Goal: Information Seeking & Learning: Learn about a topic

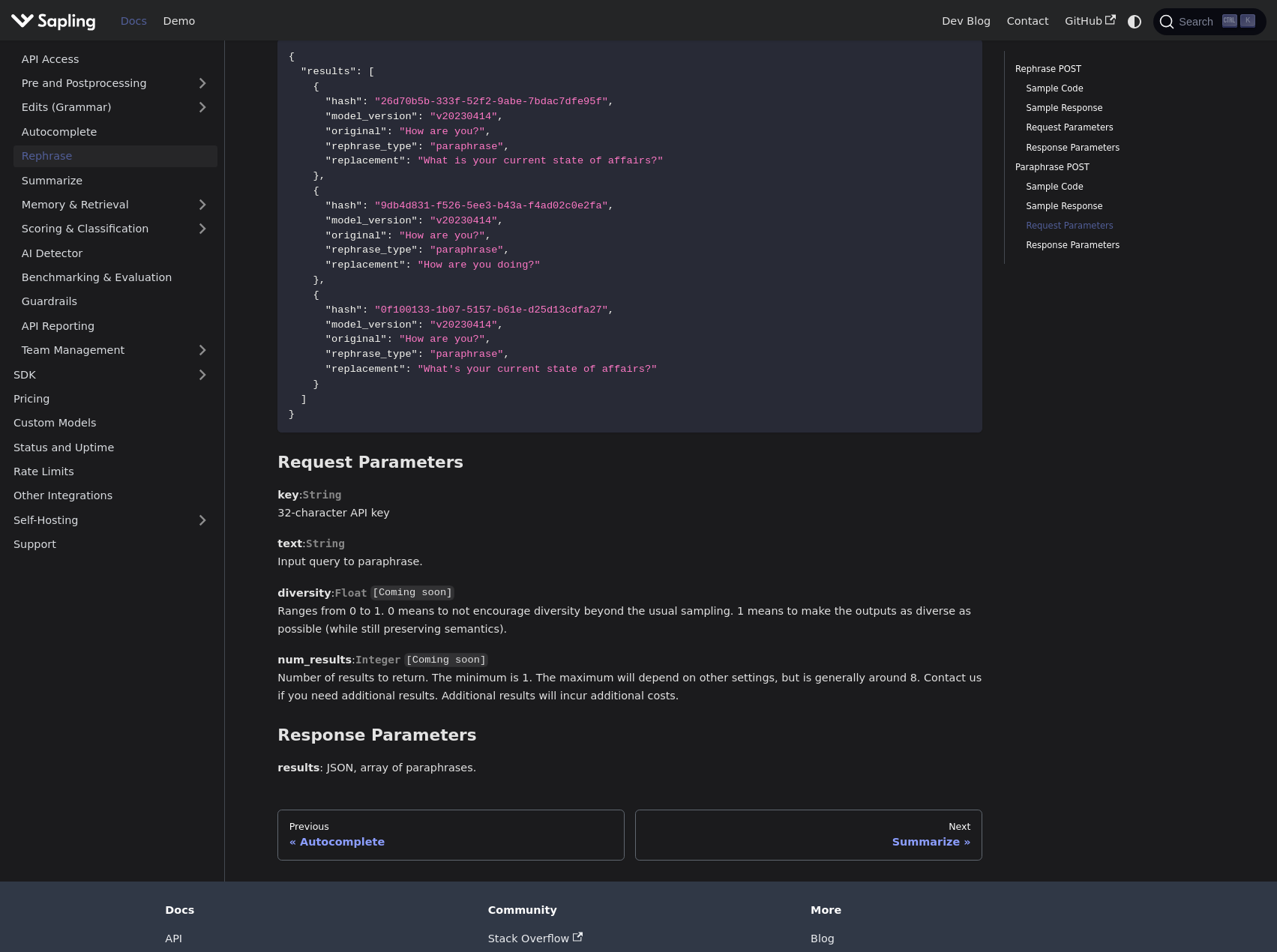
scroll to position [2437, 0]
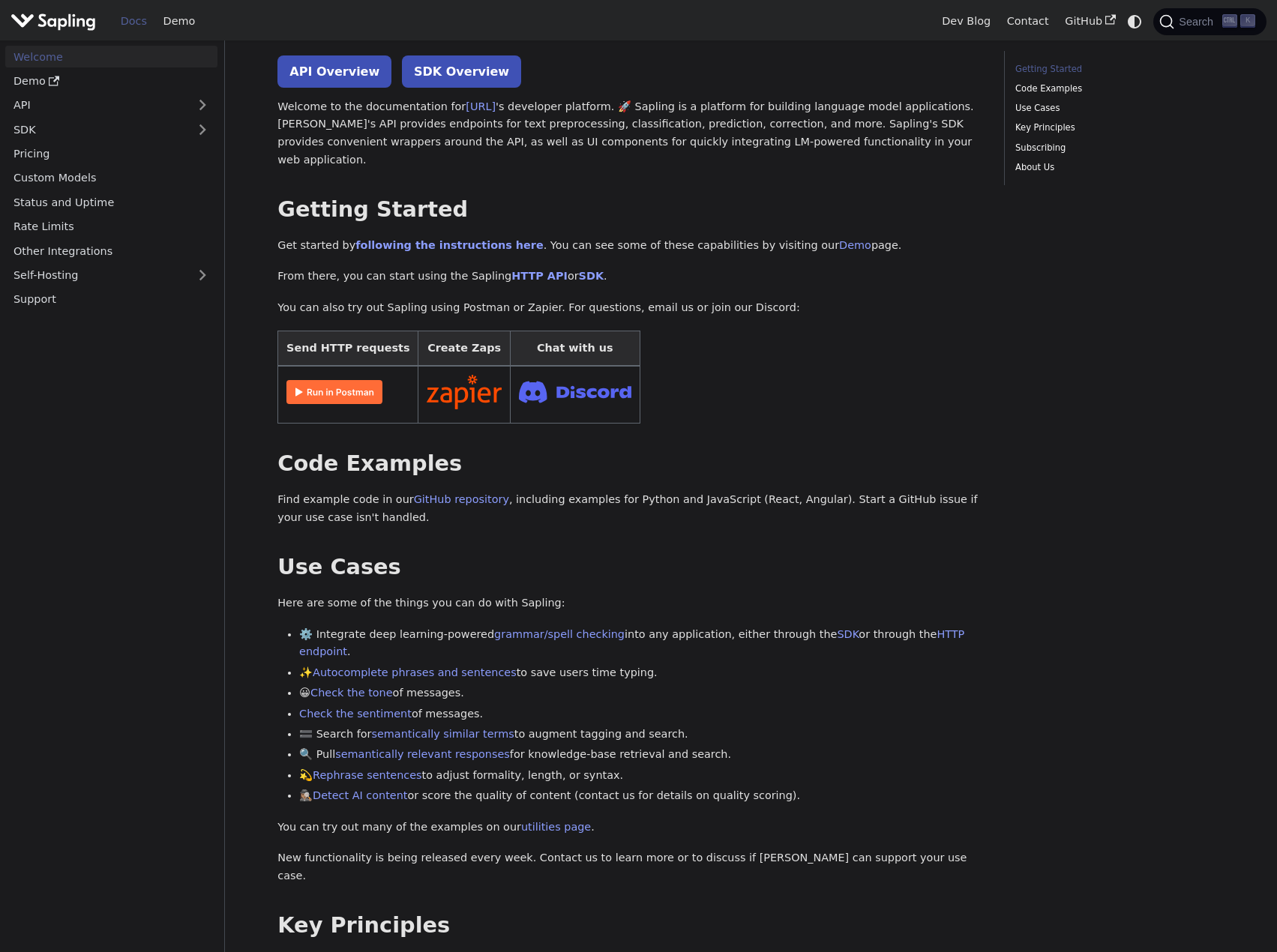
scroll to position [75, 0]
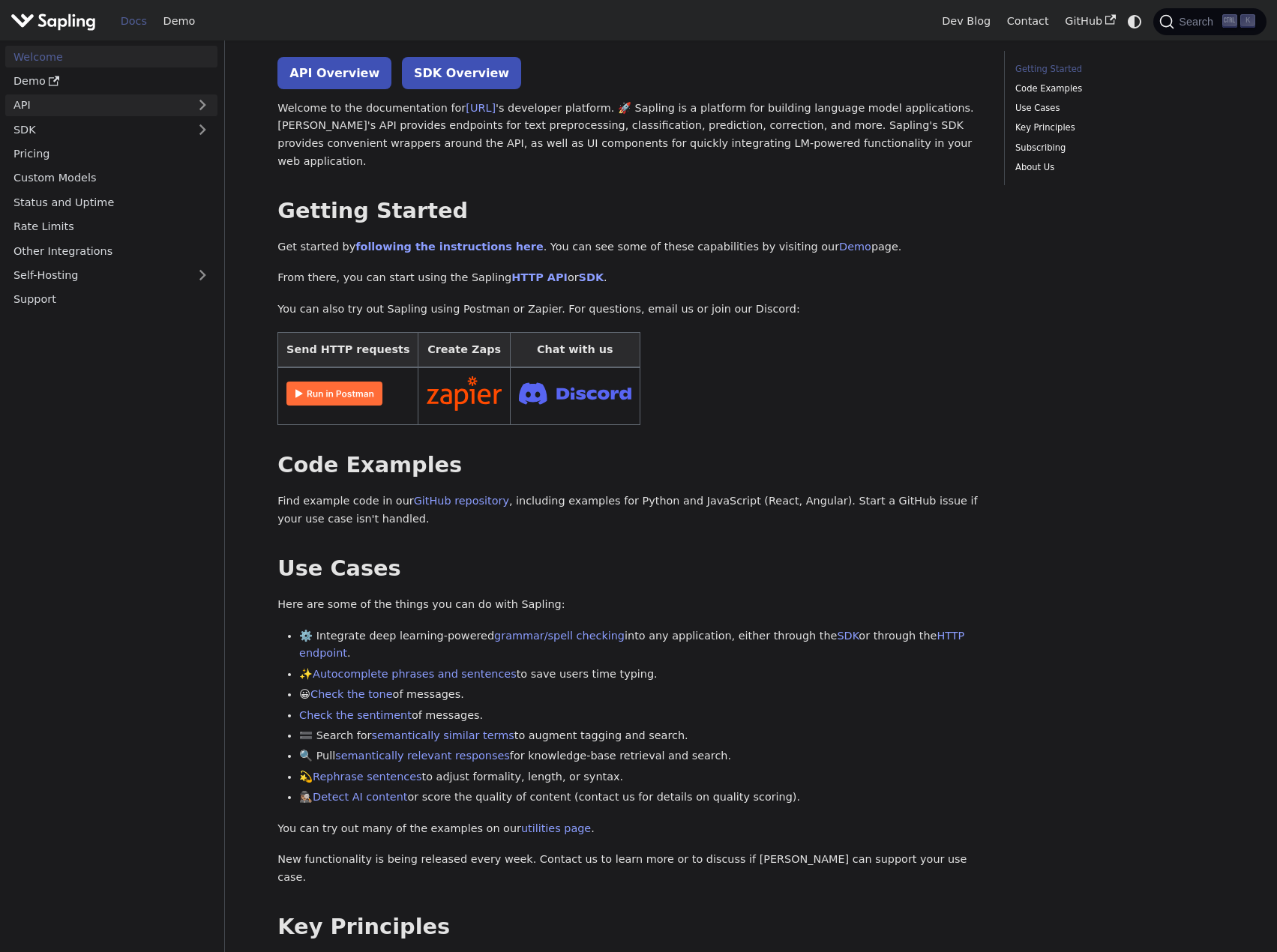
click at [68, 94] on link "API" at bounding box center [96, 105] width 183 height 22
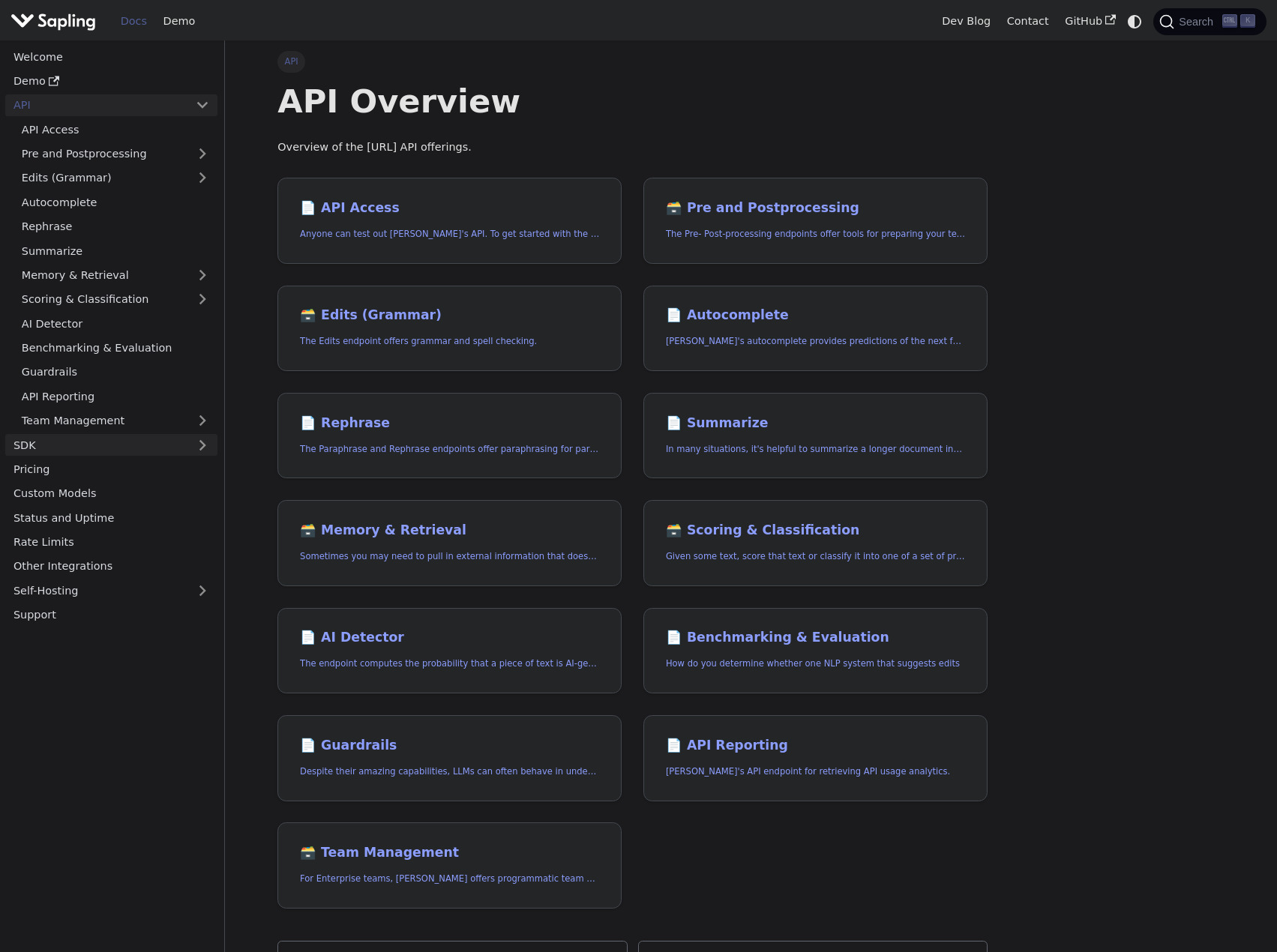
click at [99, 446] on link "SDK" at bounding box center [96, 445] width 183 height 22
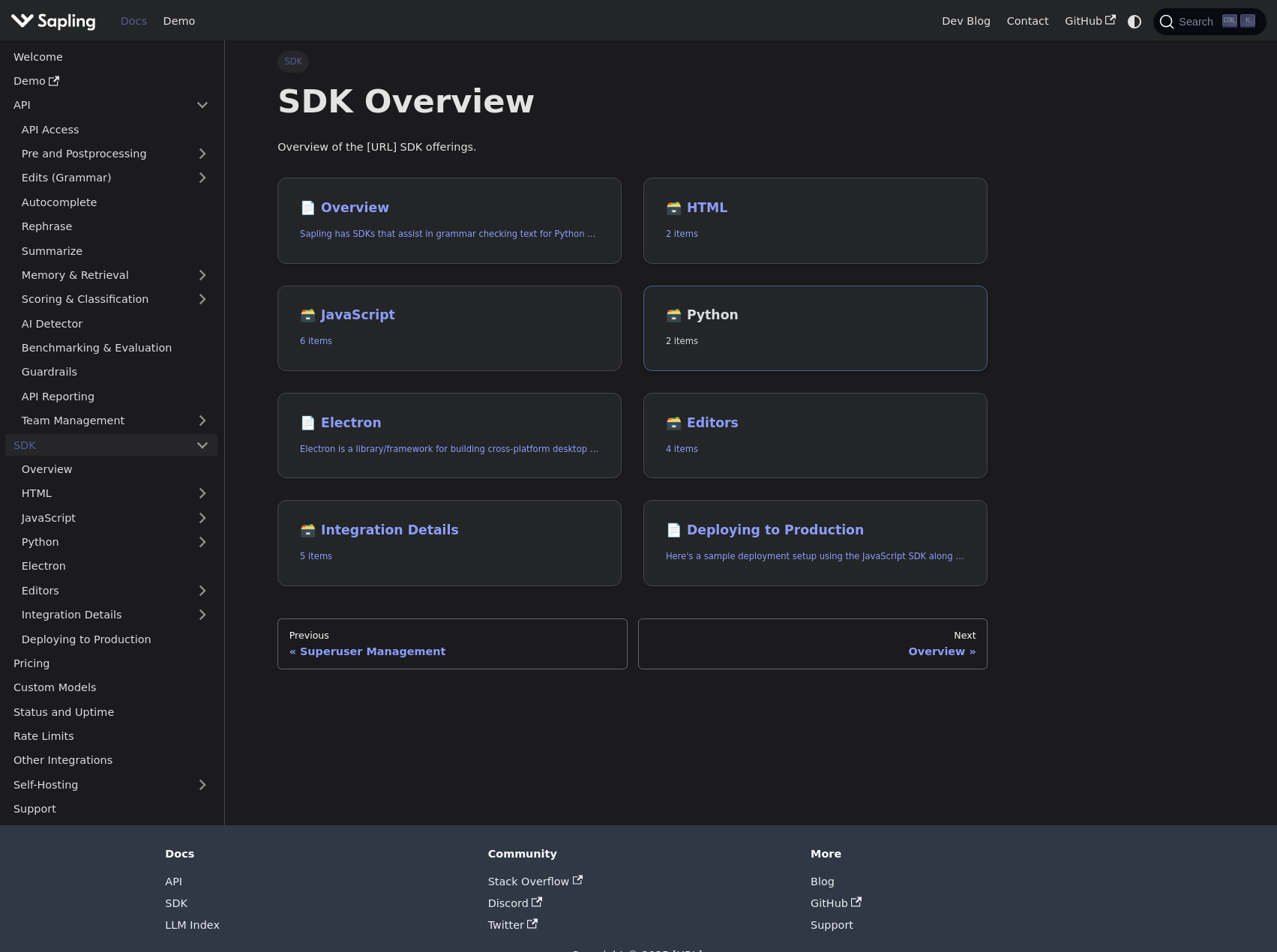
click at [712, 313] on h2 "🗃️ Python" at bounding box center [815, 315] width 299 height 16
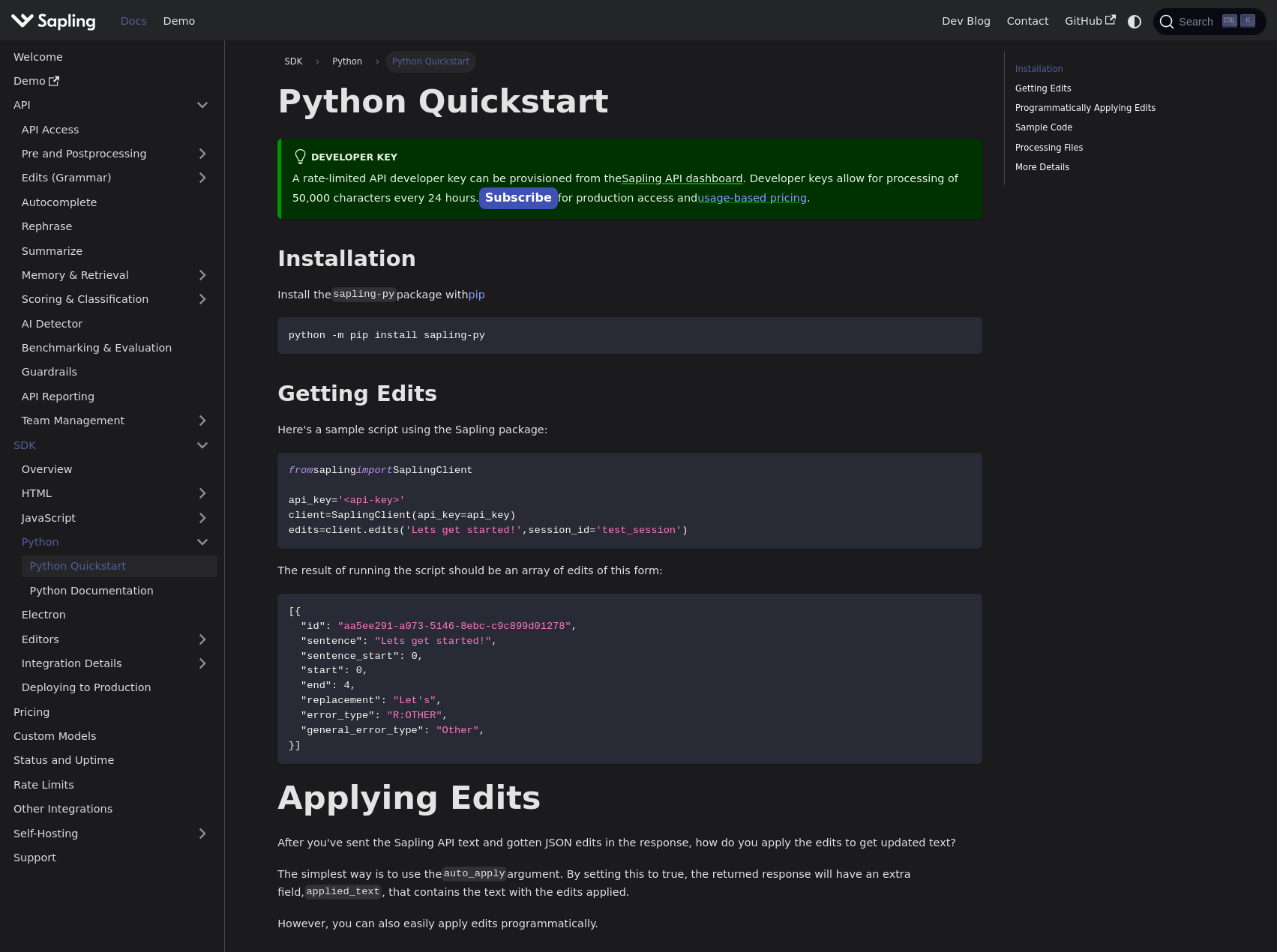
click at [649, 183] on link "Sapling API dashboard" at bounding box center [682, 179] width 121 height 12
click at [832, 296] on p "Install the sapling-py package with pip" at bounding box center [630, 295] width 705 height 18
drag, startPoint x: 503, startPoint y: 333, endPoint x: 287, endPoint y: 335, distance: 216.0
click at [287, 335] on code "python -m pip install sapling-py" at bounding box center [630, 335] width 705 height 37
copy span "python -m pip install sapling-py"
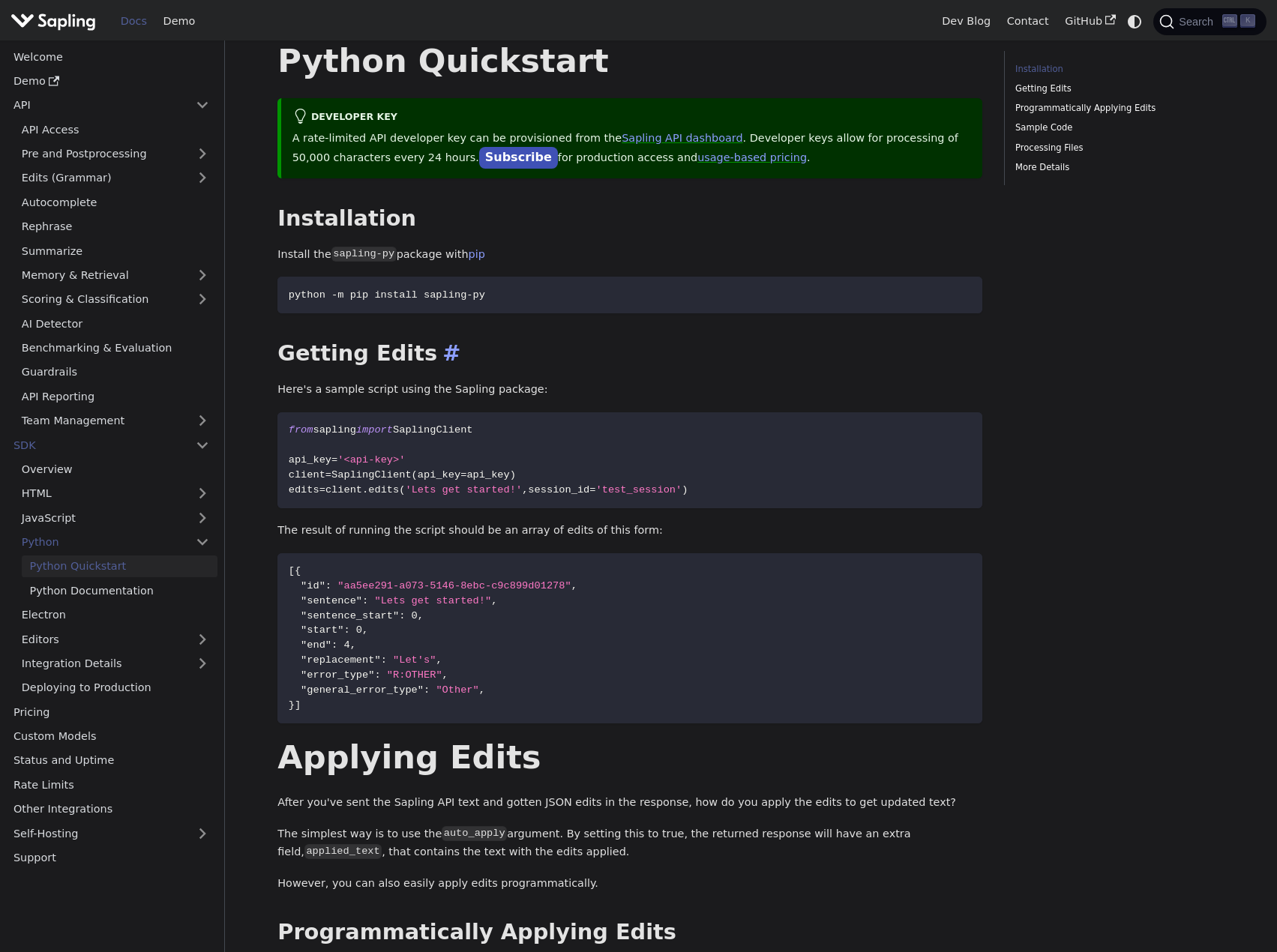
scroll to position [75, 0]
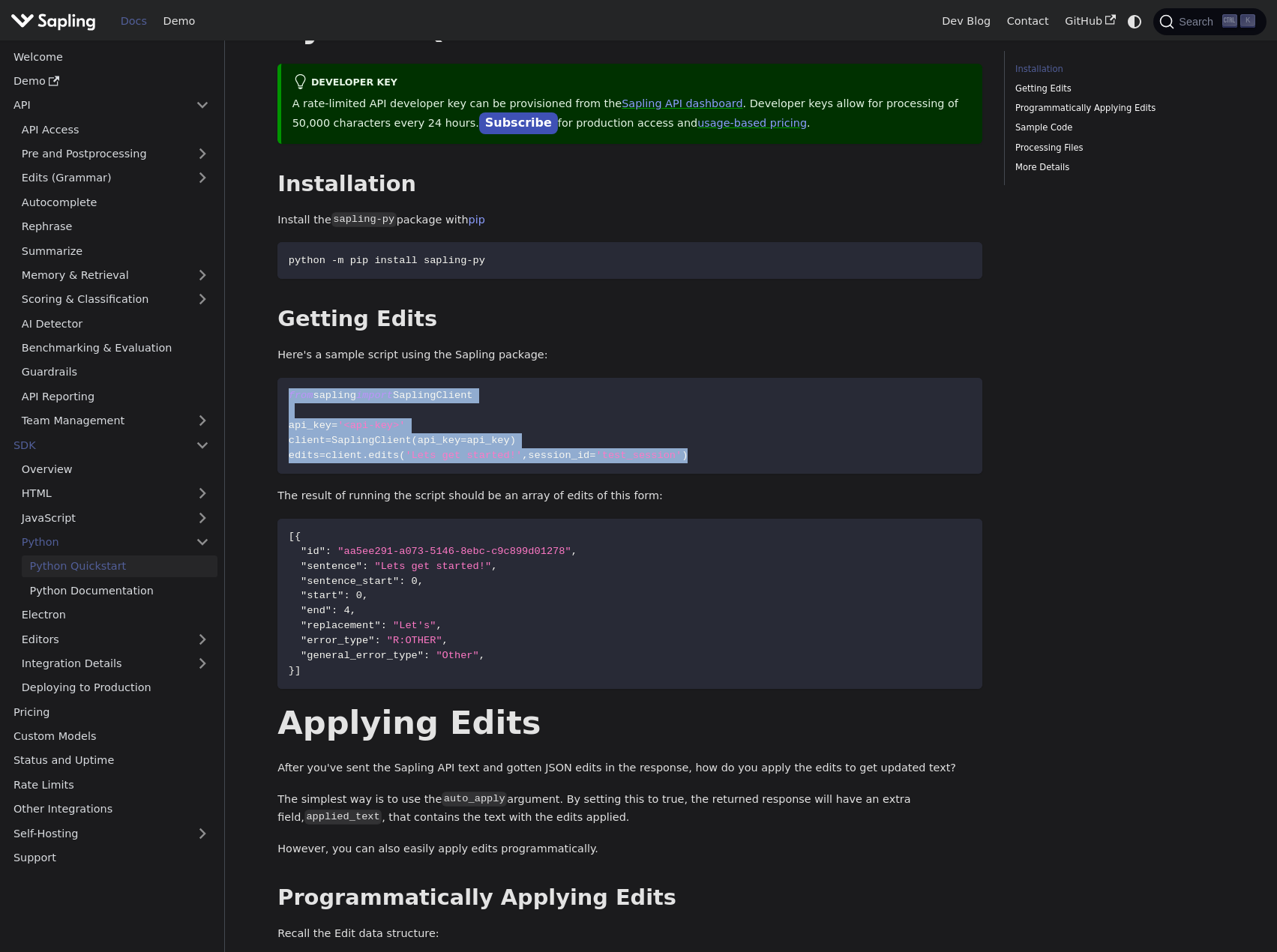
drag, startPoint x: 739, startPoint y: 458, endPoint x: 274, endPoint y: 404, distance: 468.1
copy code "from sapling import SaplingClient api_key = '<api-key>' client = SaplingClient …"
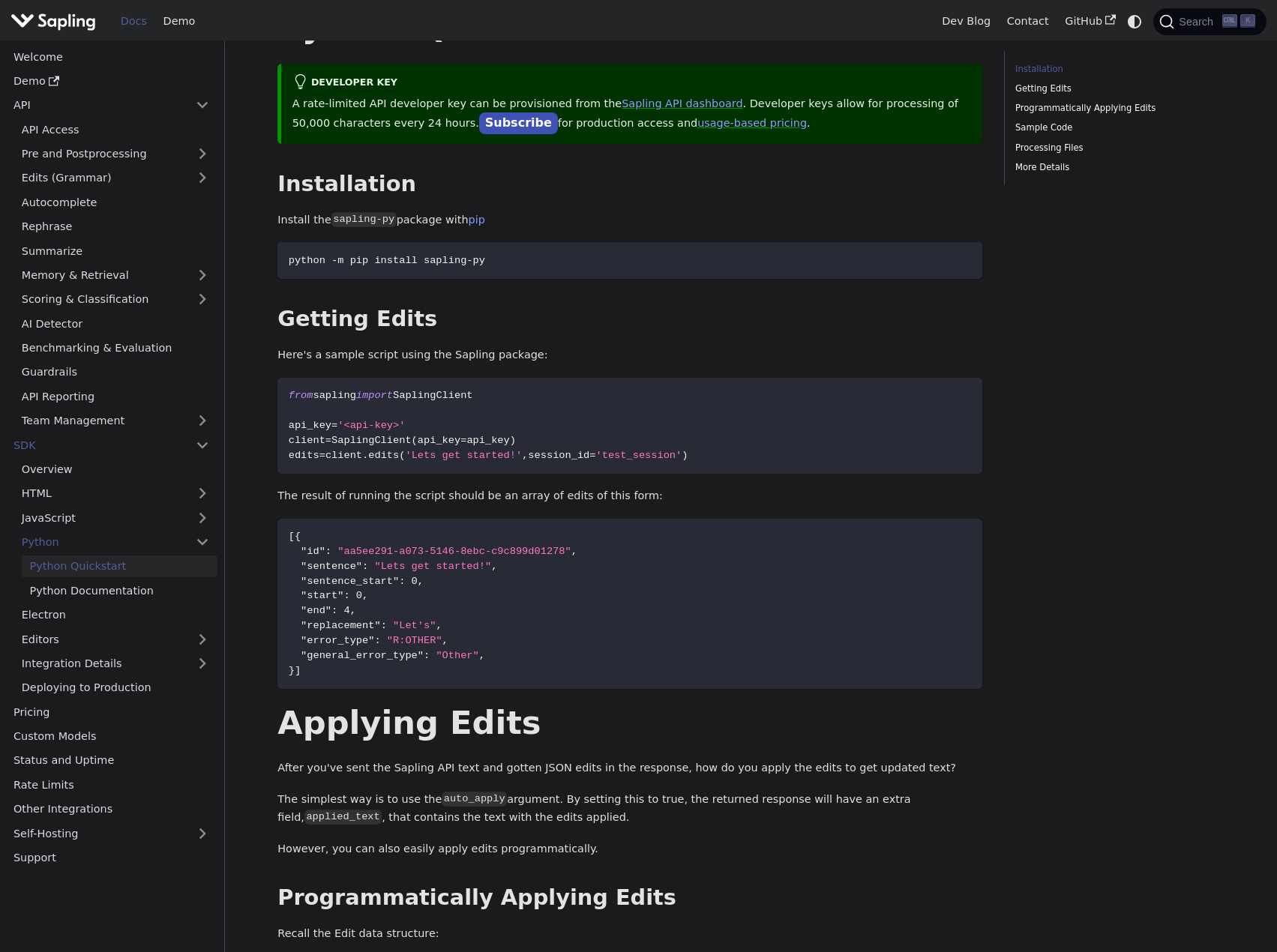
drag, startPoint x: 487, startPoint y: 394, endPoint x: 216, endPoint y: 393, distance: 271.0
click at [493, 393] on code "from sapling import SaplingClient api_key = '<api-key>' client = SaplingClient …" at bounding box center [630, 426] width 705 height 96
click at [539, 393] on code "from sapling import SaplingClient api_key = '<api-key>' client = SaplingClient …" at bounding box center [630, 426] width 705 height 96
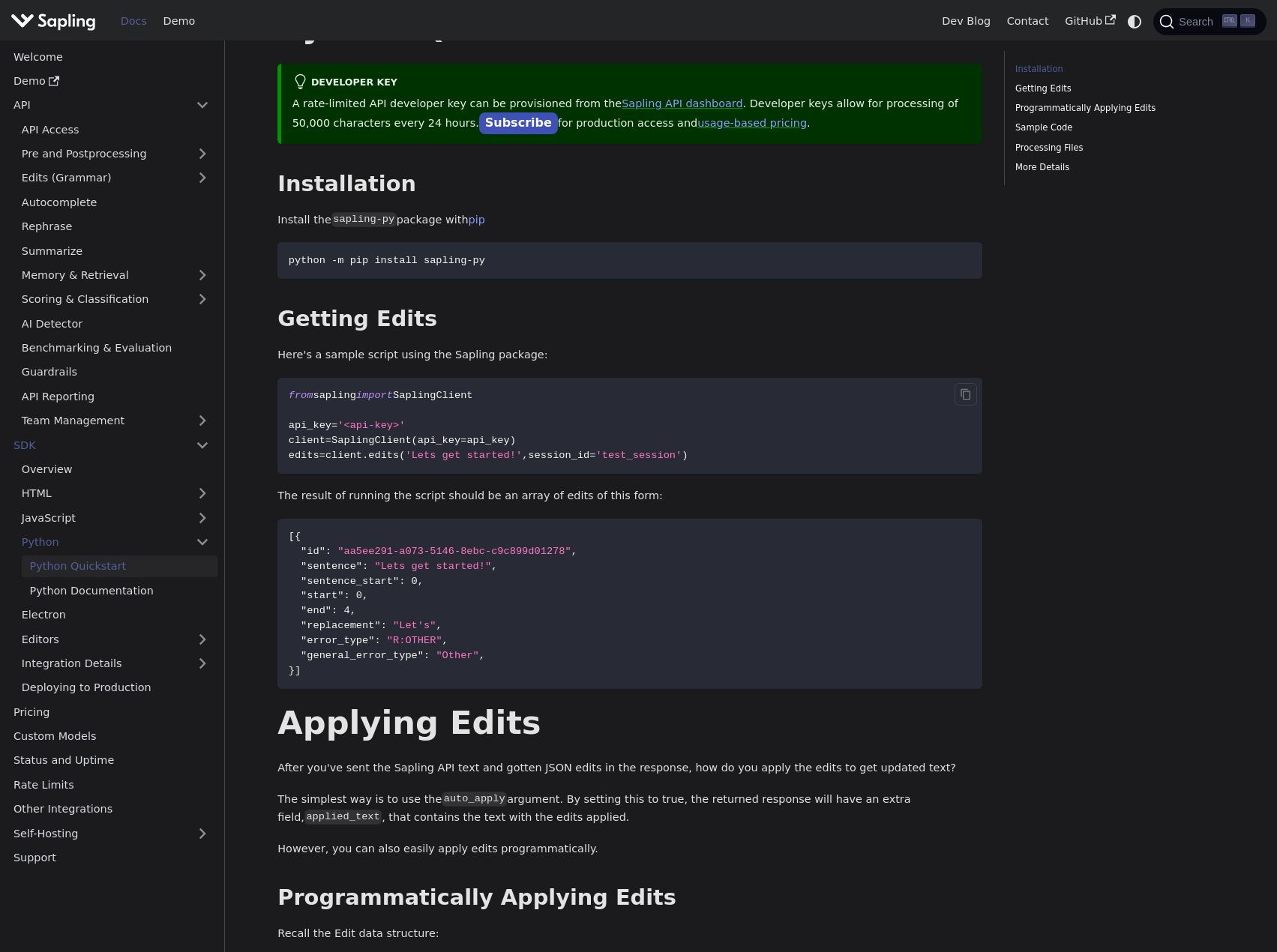
drag, startPoint x: 548, startPoint y: 392, endPoint x: 286, endPoint y: 396, distance: 262.0
click at [286, 396] on code "from sapling import SaplingClient api_key = '<api-key>' client = SaplingClient …" at bounding box center [630, 426] width 705 height 96
copy span "from sapling import SaplingClient"
click at [657, 415] on code "from sapling import SaplingClient api_key = '<api-key>' client = SaplingClient …" at bounding box center [630, 426] width 705 height 96
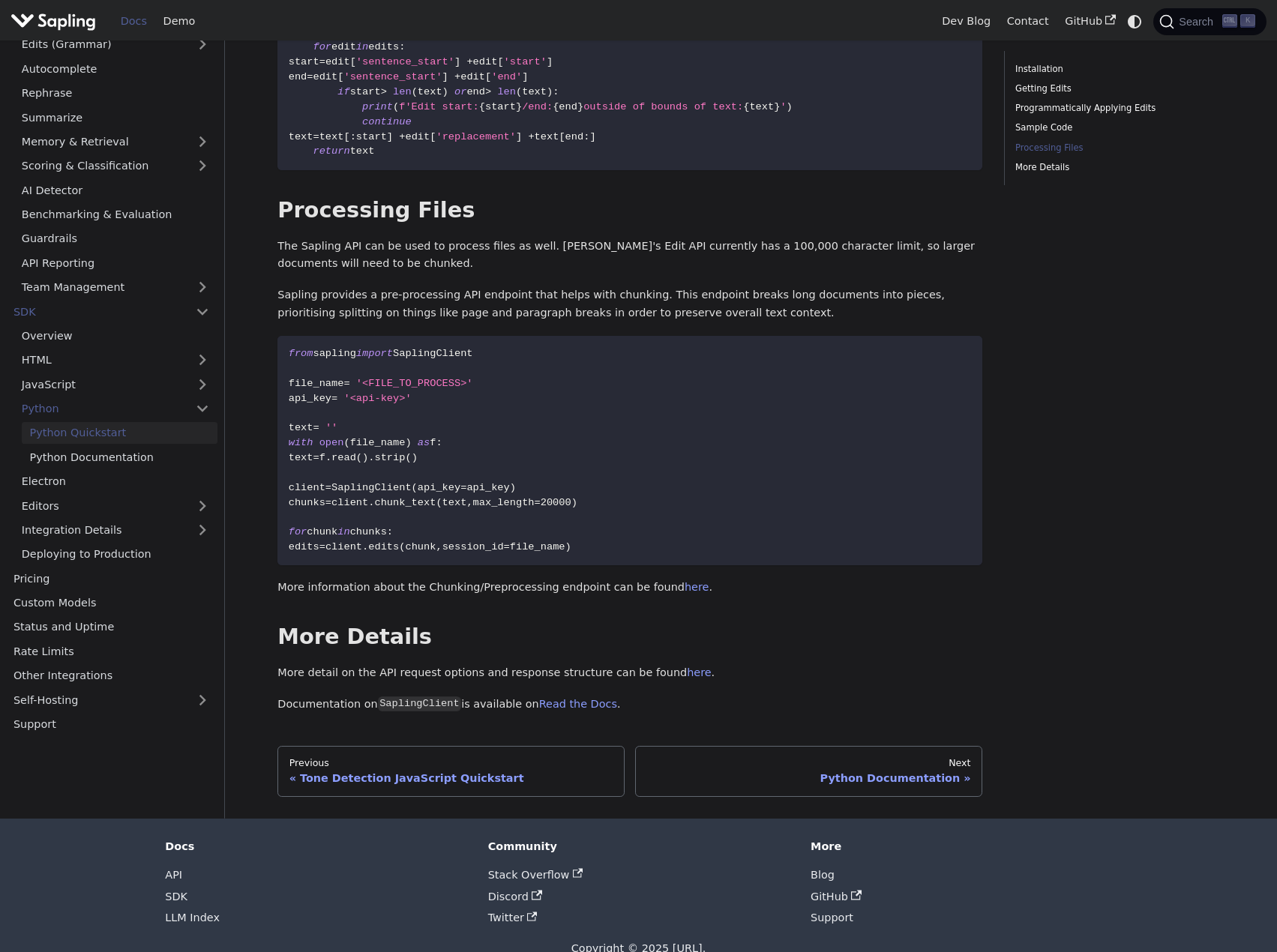
scroll to position [1883, 0]
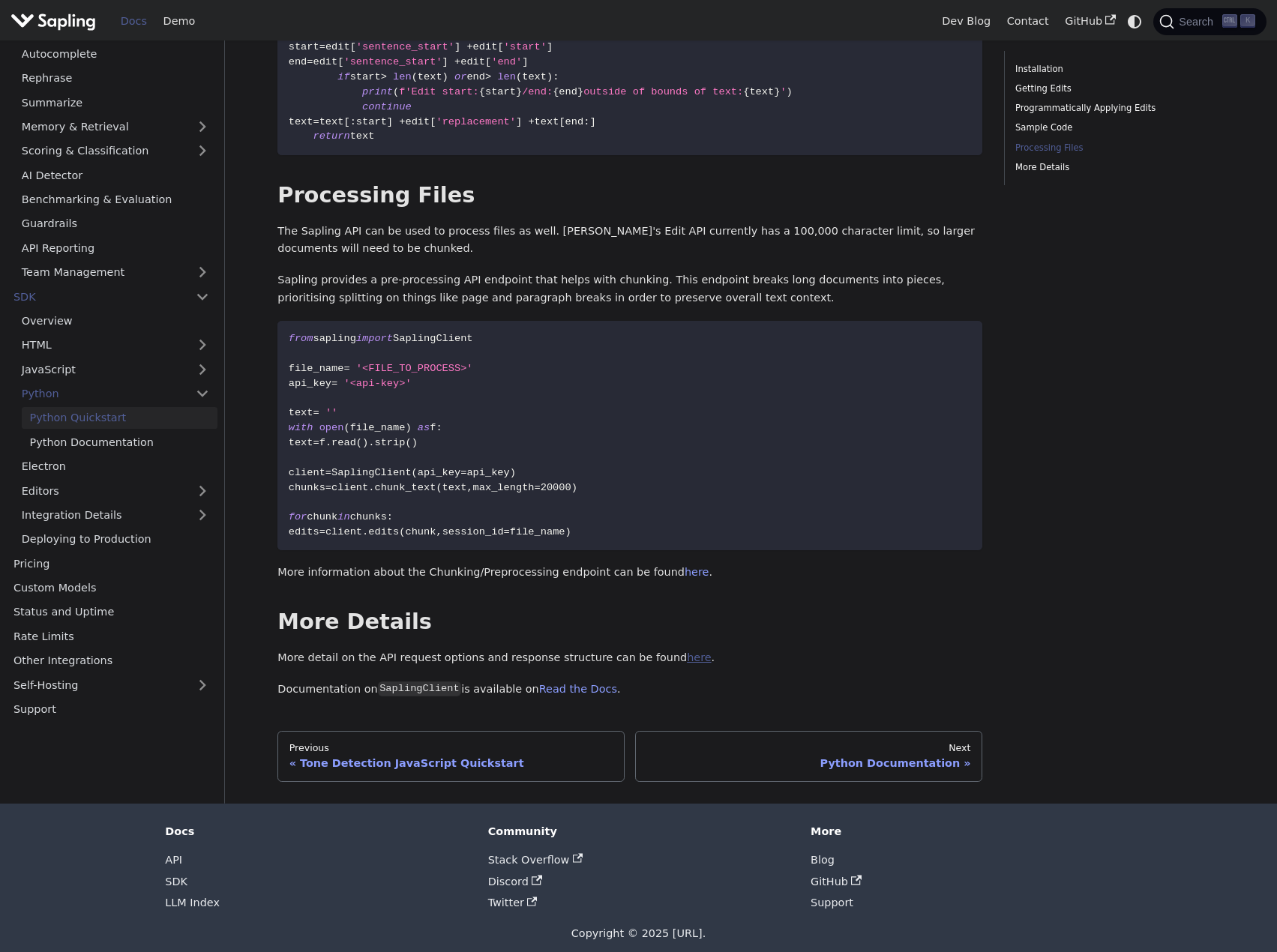
click at [687, 651] on link "here" at bounding box center [699, 657] width 24 height 12
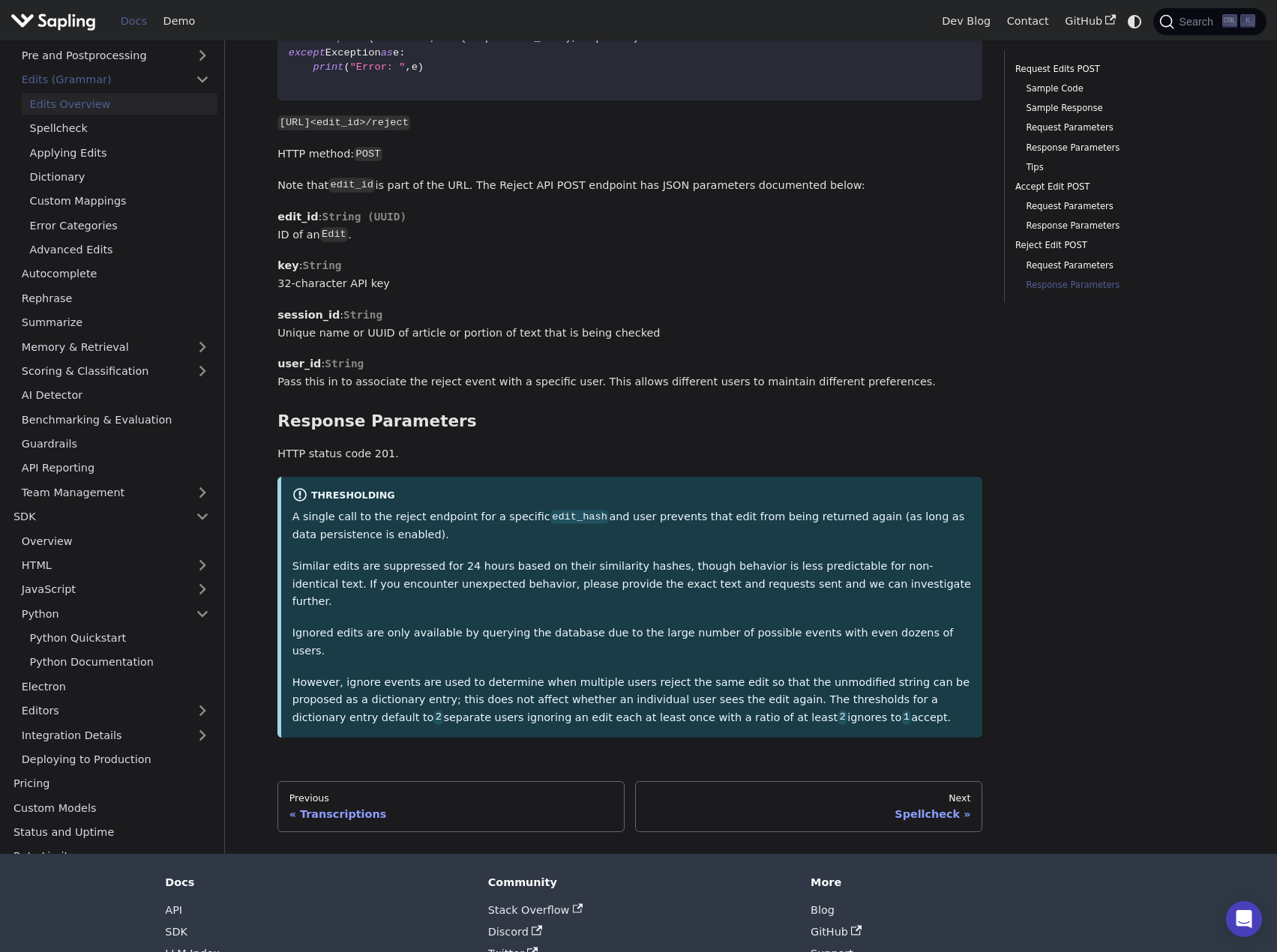
scroll to position [4015, 0]
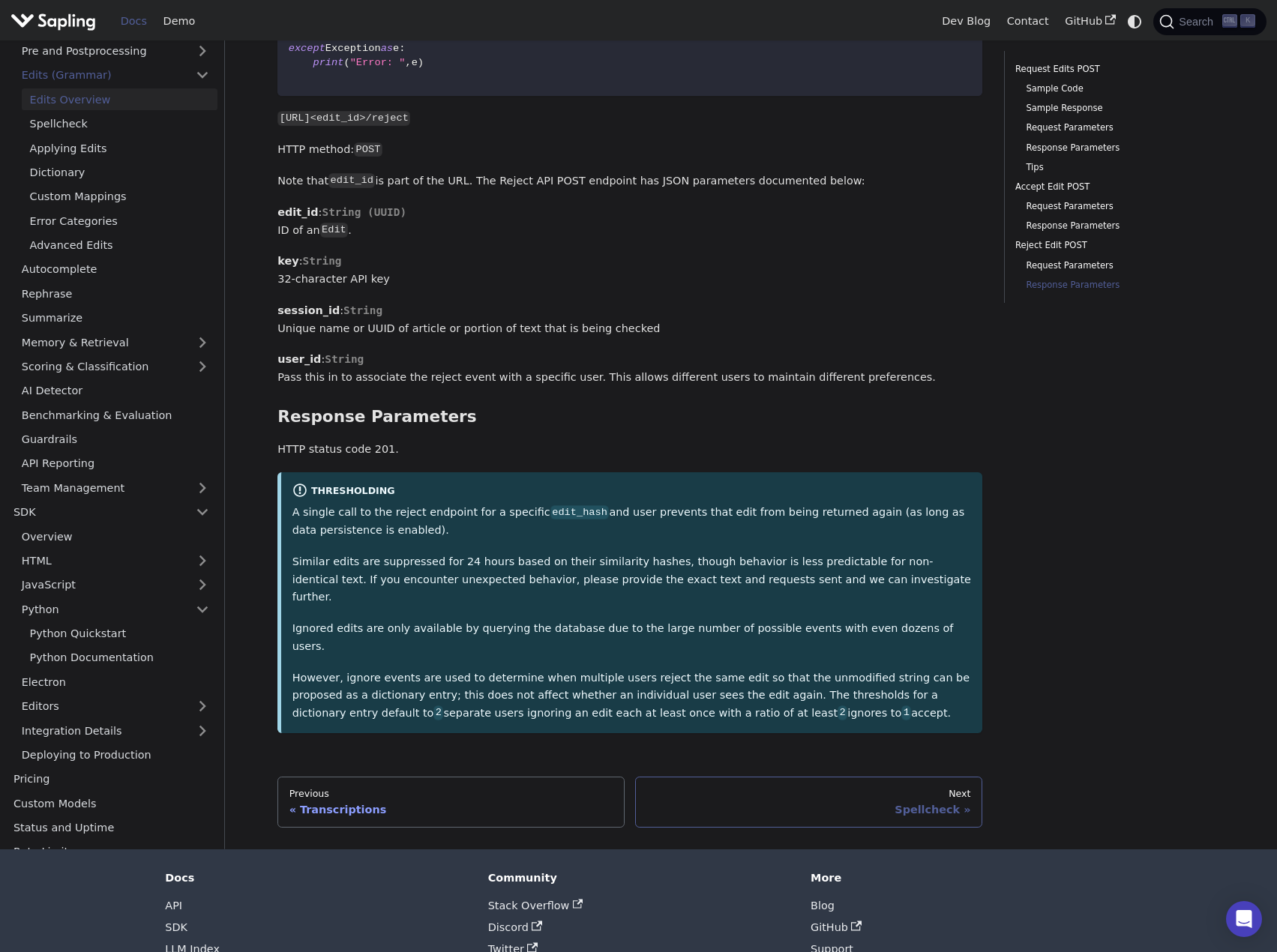
click at [898, 803] on div "Spellcheck" at bounding box center [809, 810] width 324 height 13
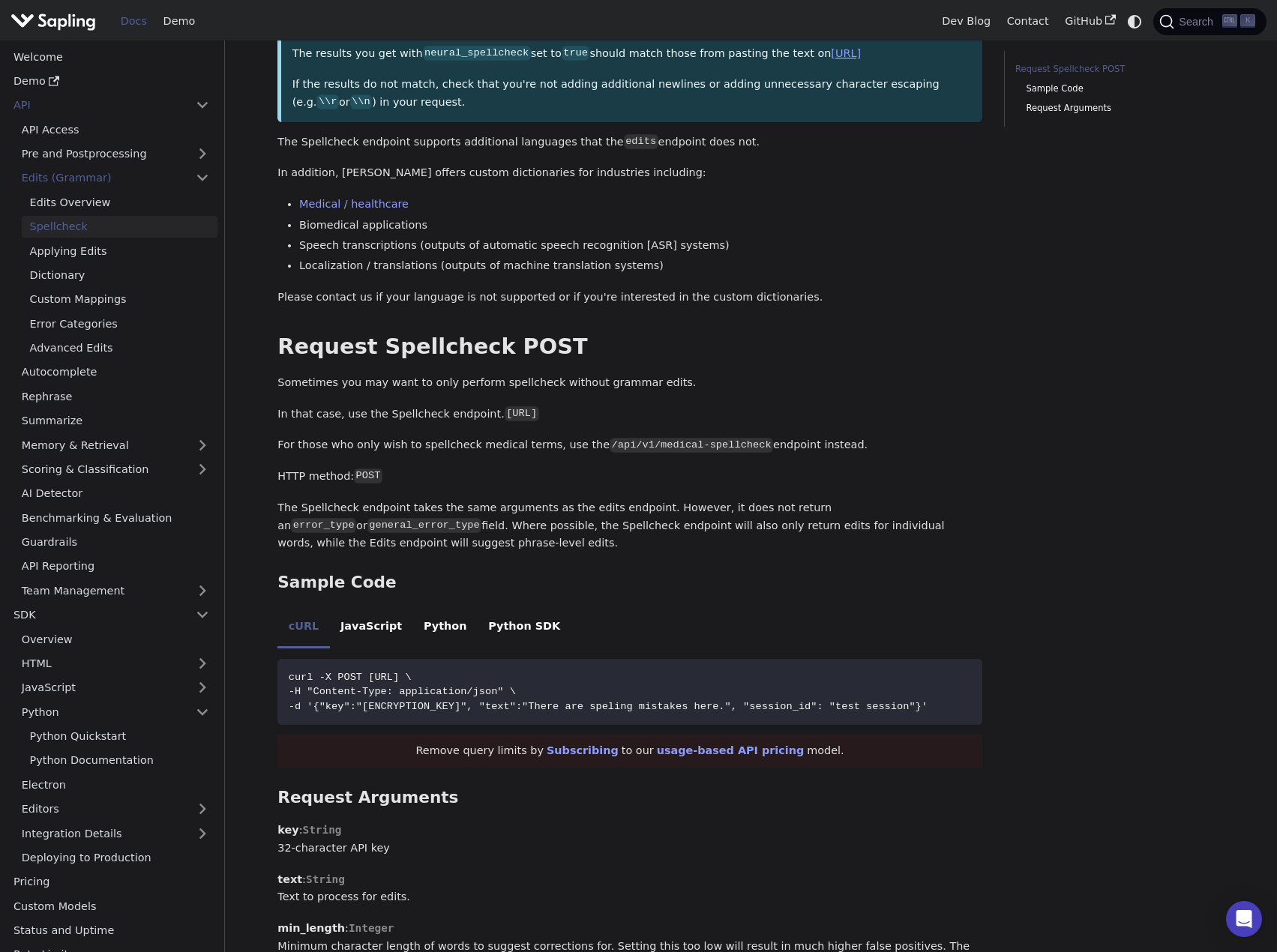
scroll to position [450, 0]
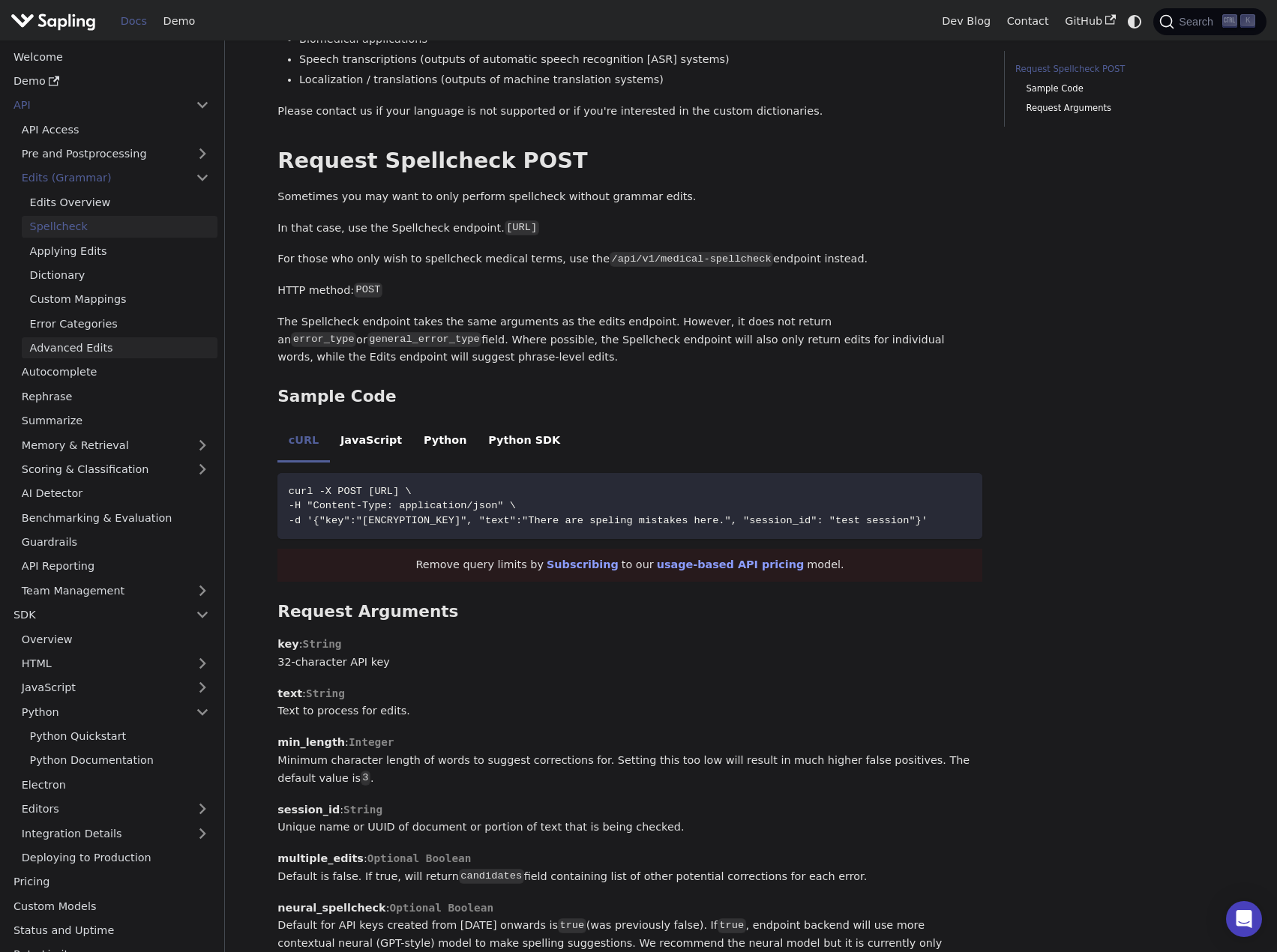
click at [66, 352] on link "Advanced Edits" at bounding box center [120, 348] width 196 height 22
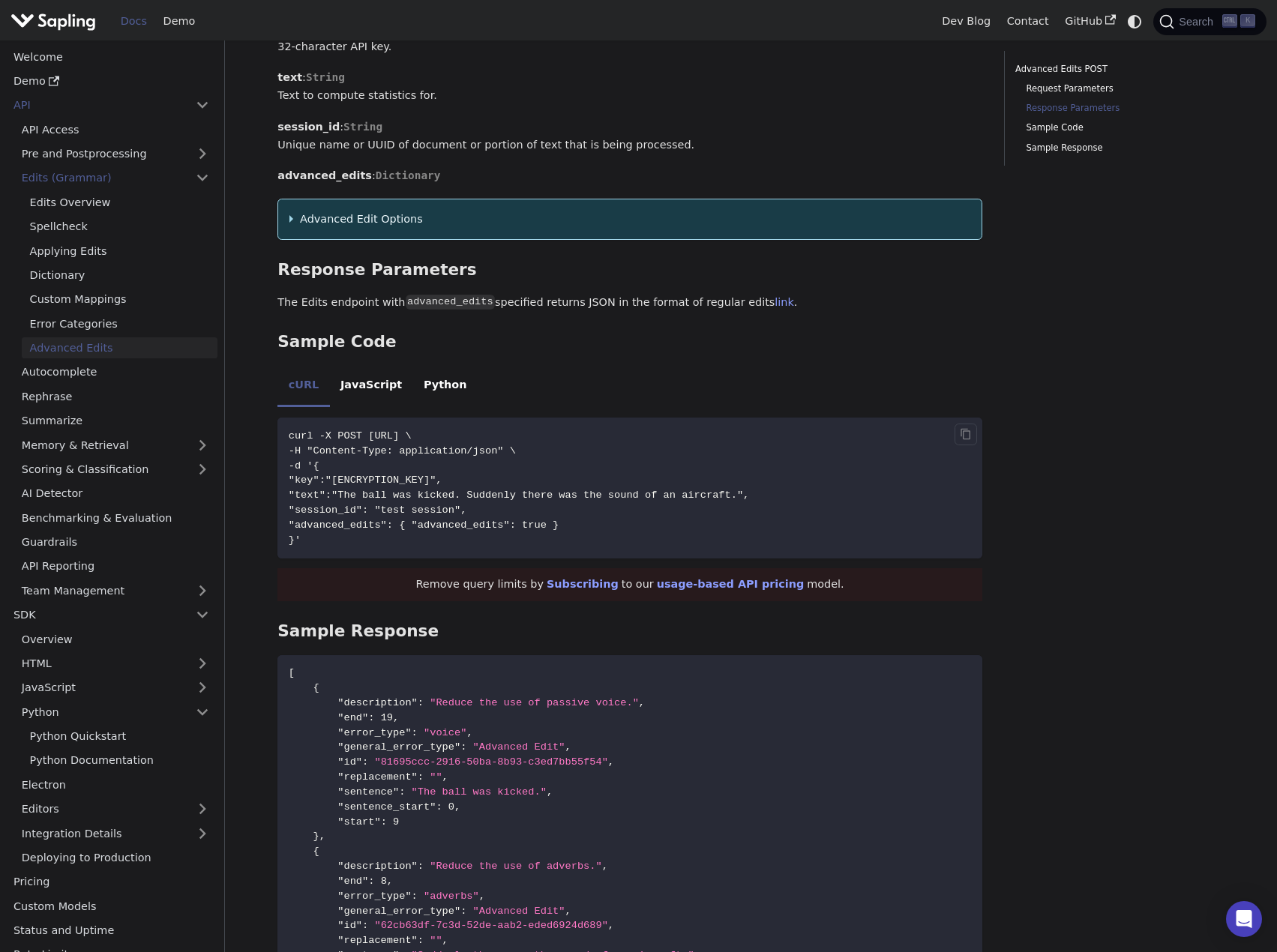
scroll to position [1574, 0]
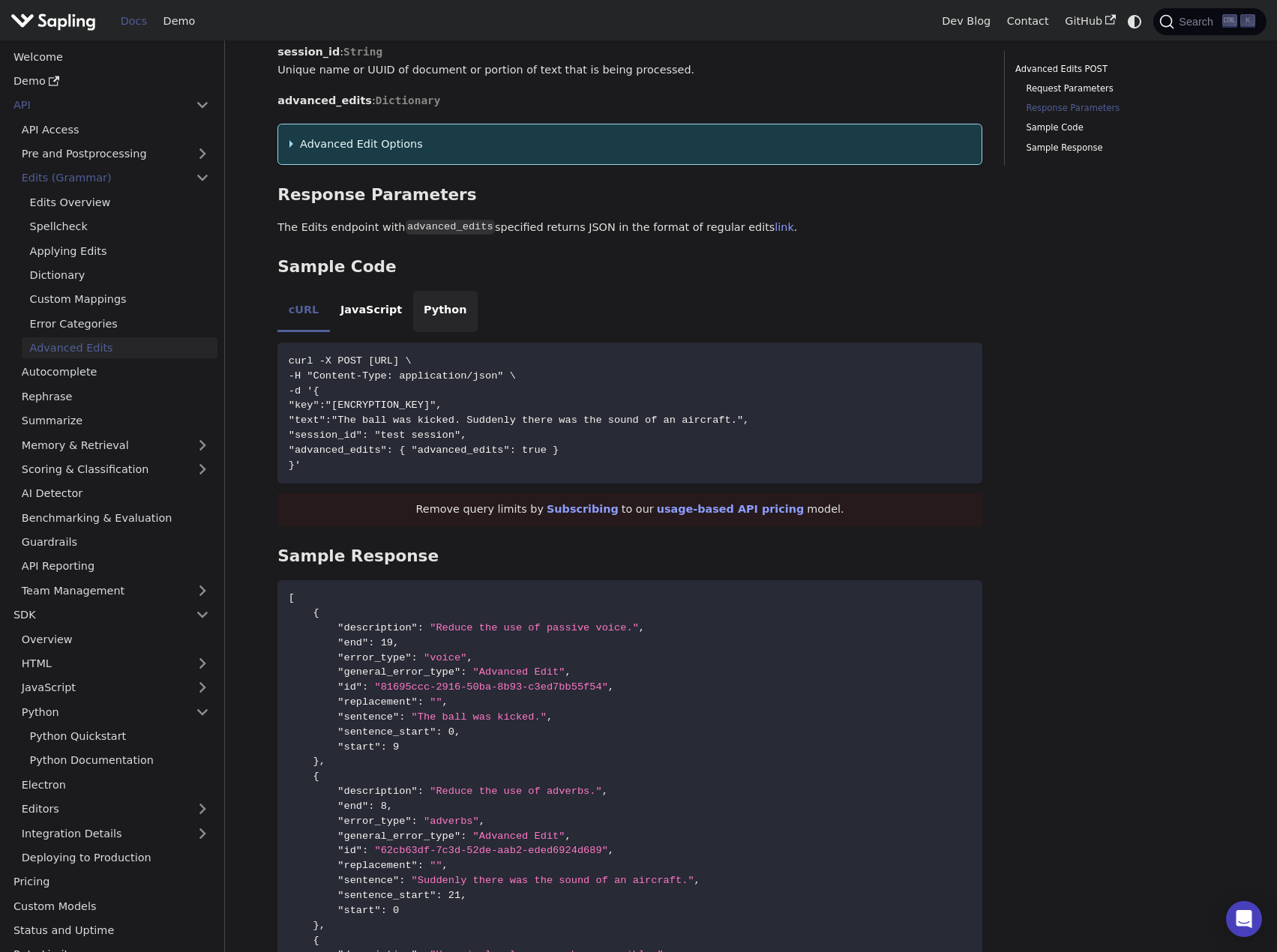
click at [425, 312] on li "Python" at bounding box center [445, 312] width 64 height 42
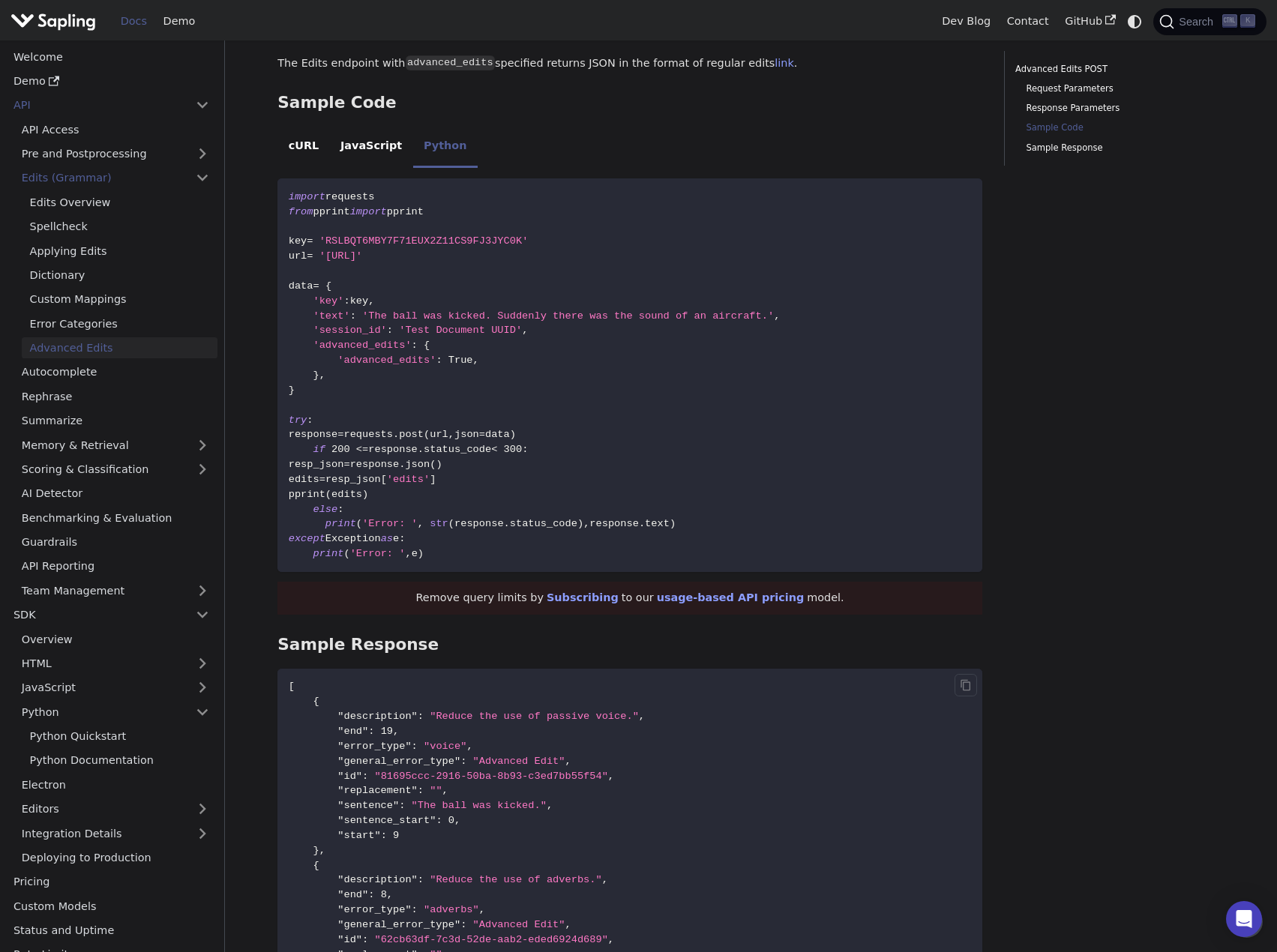
scroll to position [1724, 0]
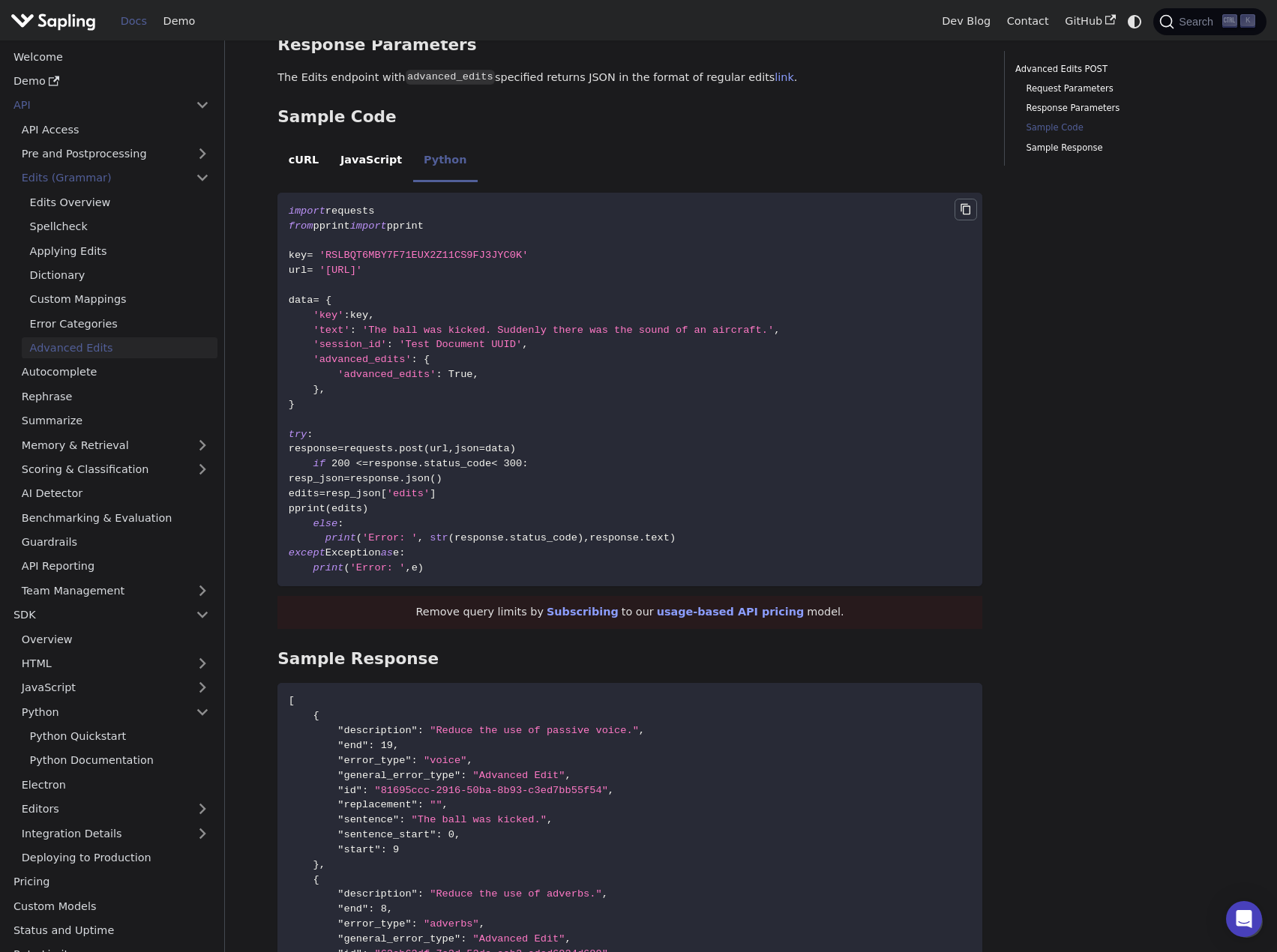
click at [960, 215] on icon "Copy code to clipboard" at bounding box center [966, 209] width 12 height 12
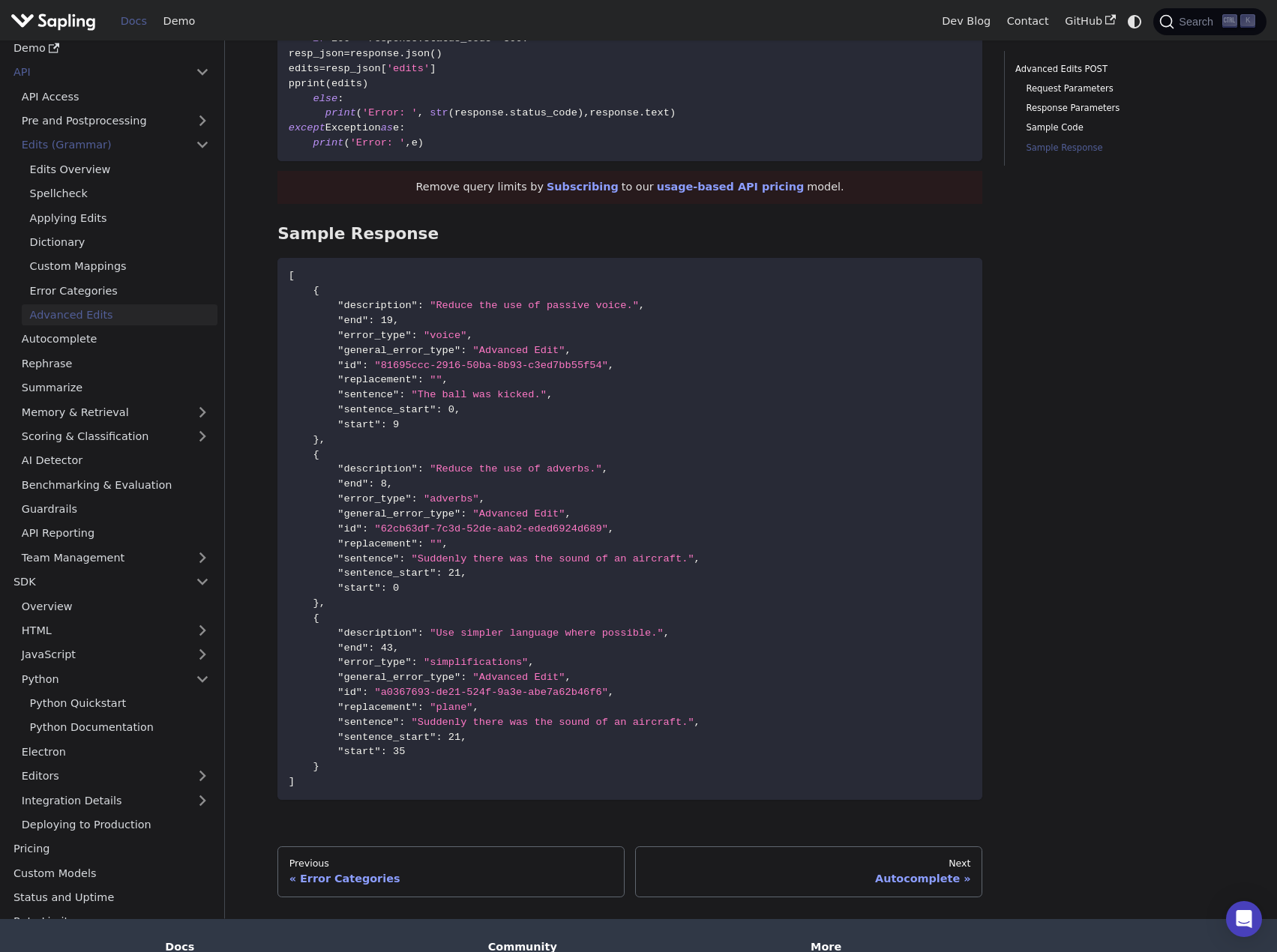
scroll to position [2174, 0]
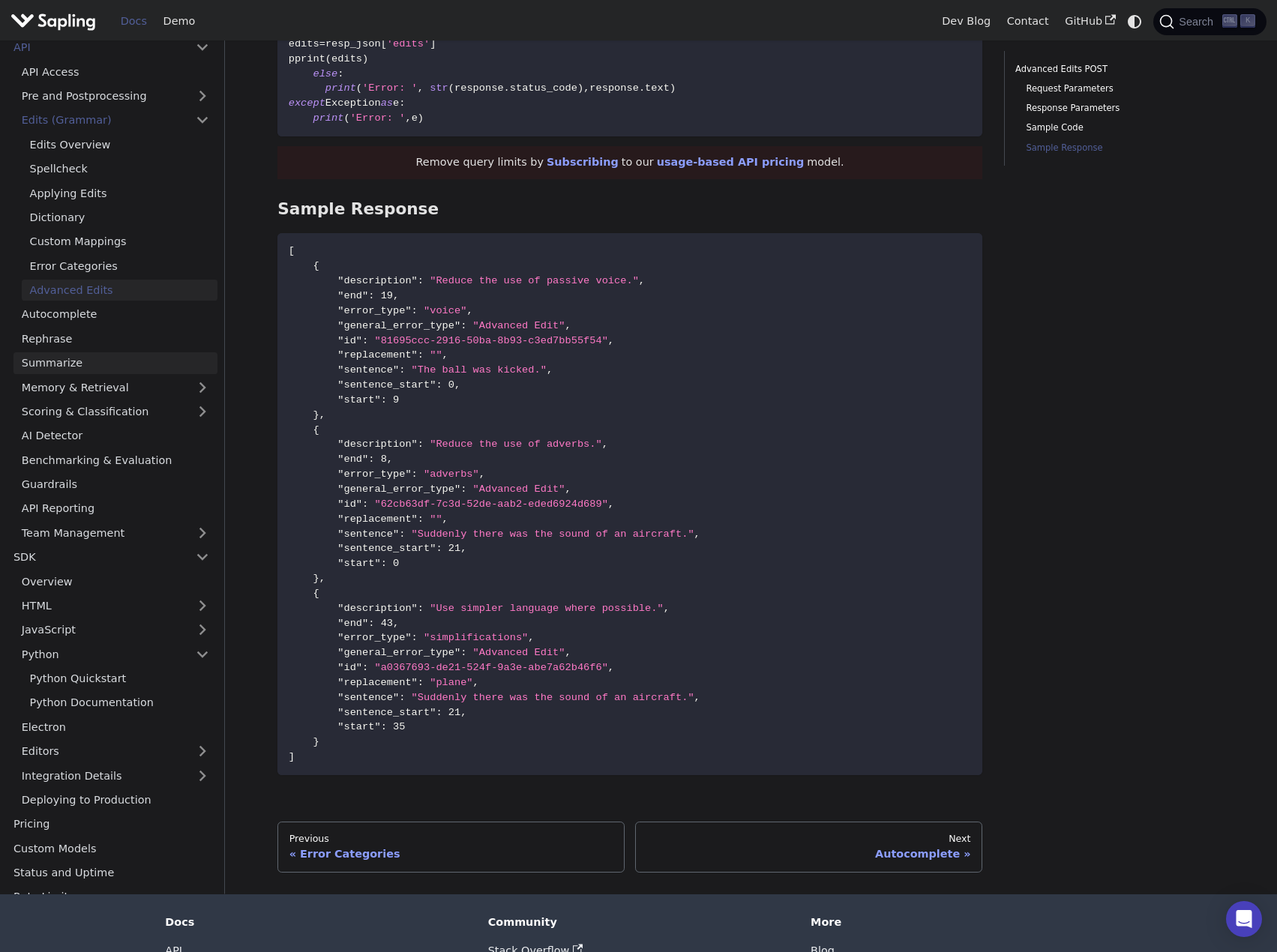
click at [46, 364] on link "Summarize" at bounding box center [115, 362] width 204 height 22
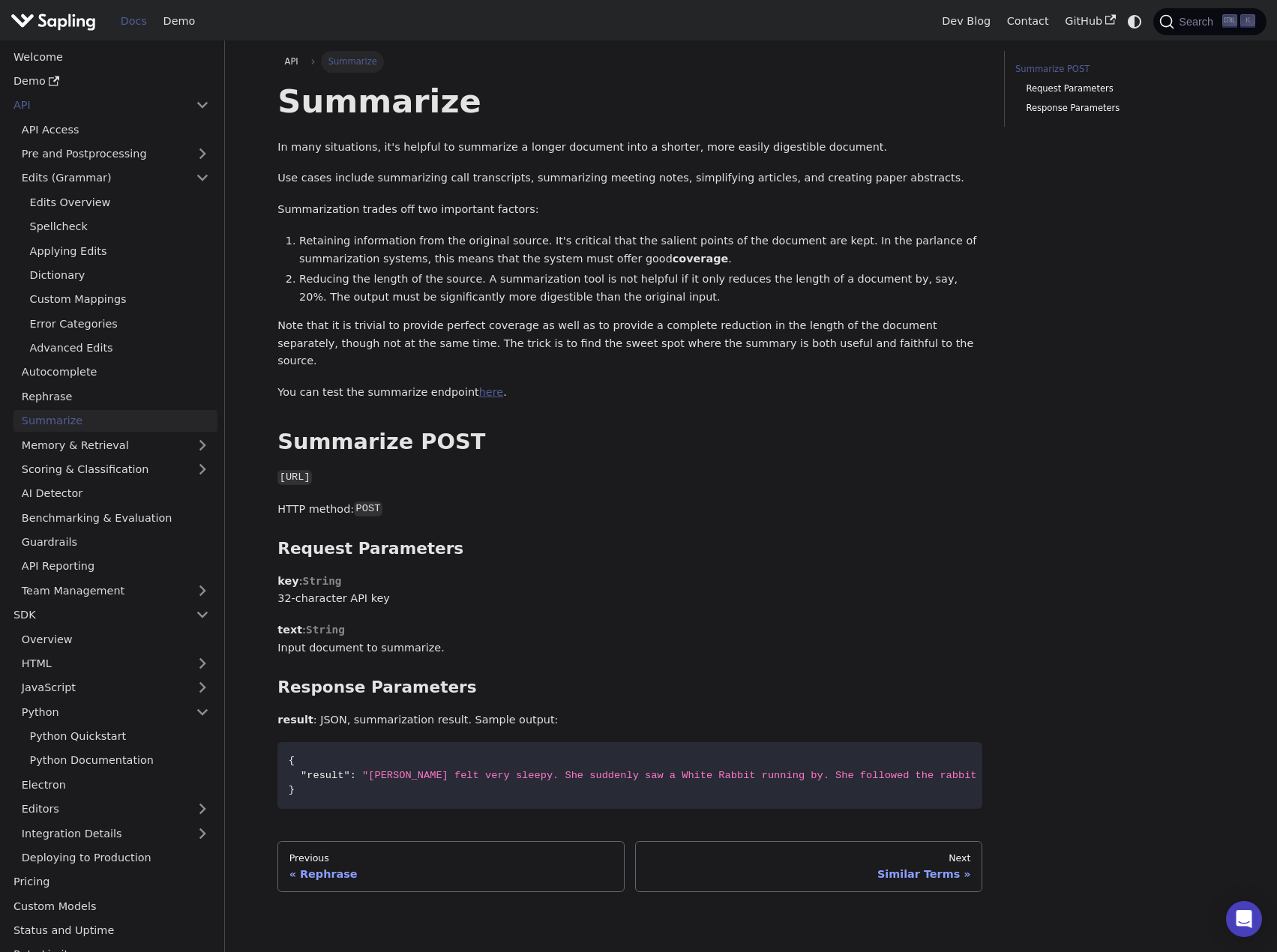
click at [479, 386] on link "here" at bounding box center [491, 392] width 24 height 12
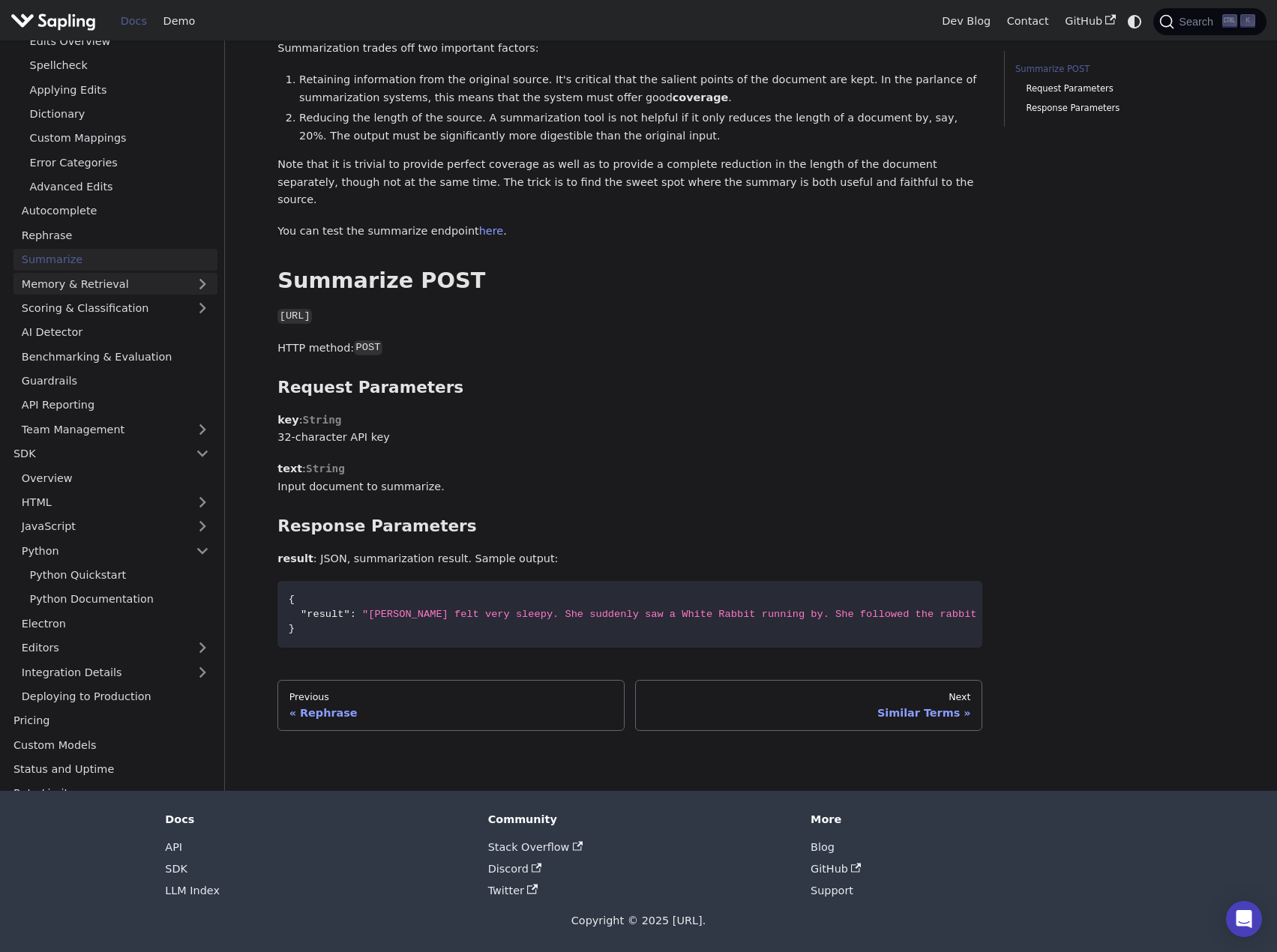
click at [160, 281] on link "Memory & Retrieval" at bounding box center [115, 283] width 204 height 22
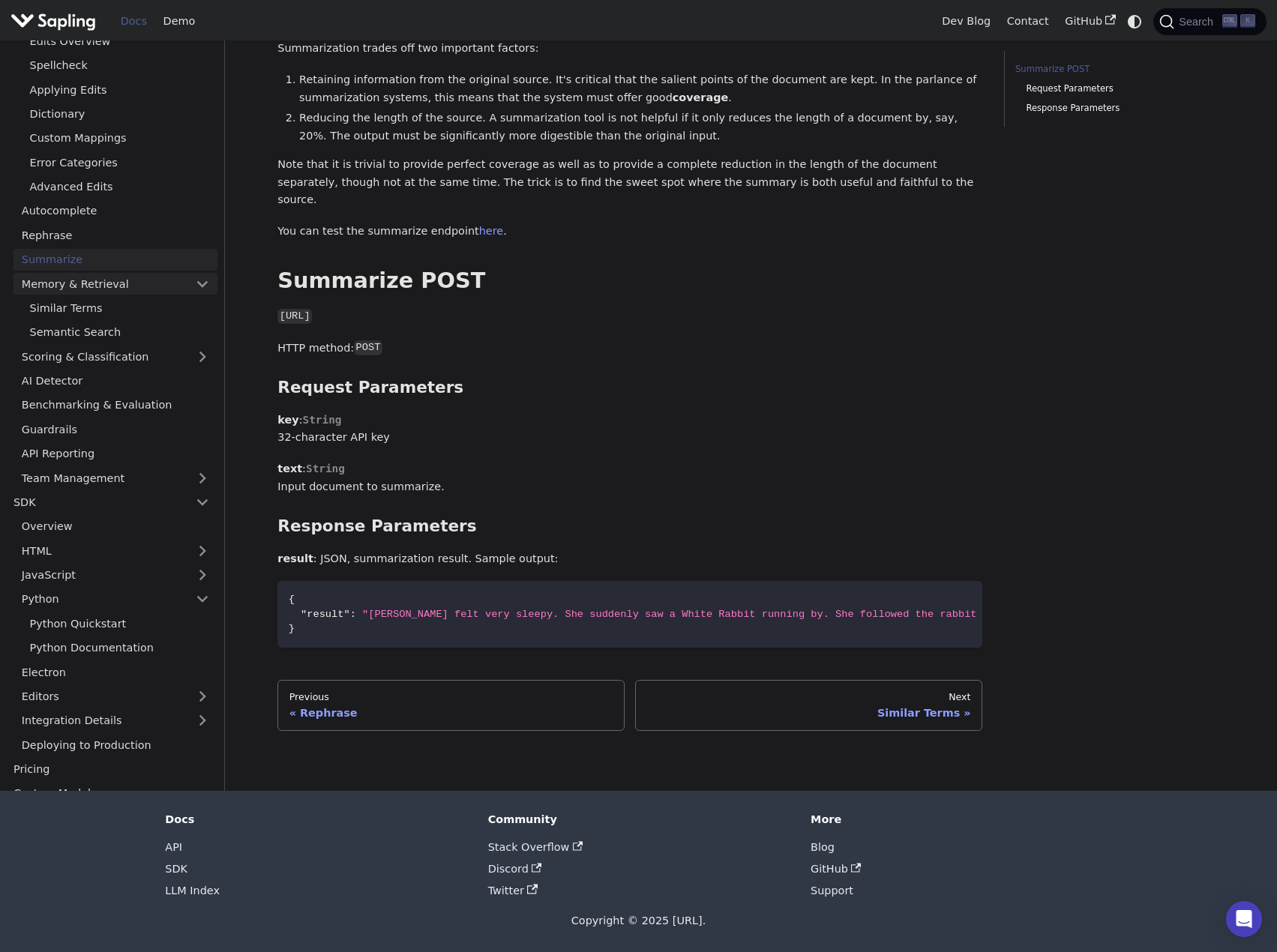
click at [160, 281] on link "Memory & Retrieval" at bounding box center [115, 283] width 204 height 22
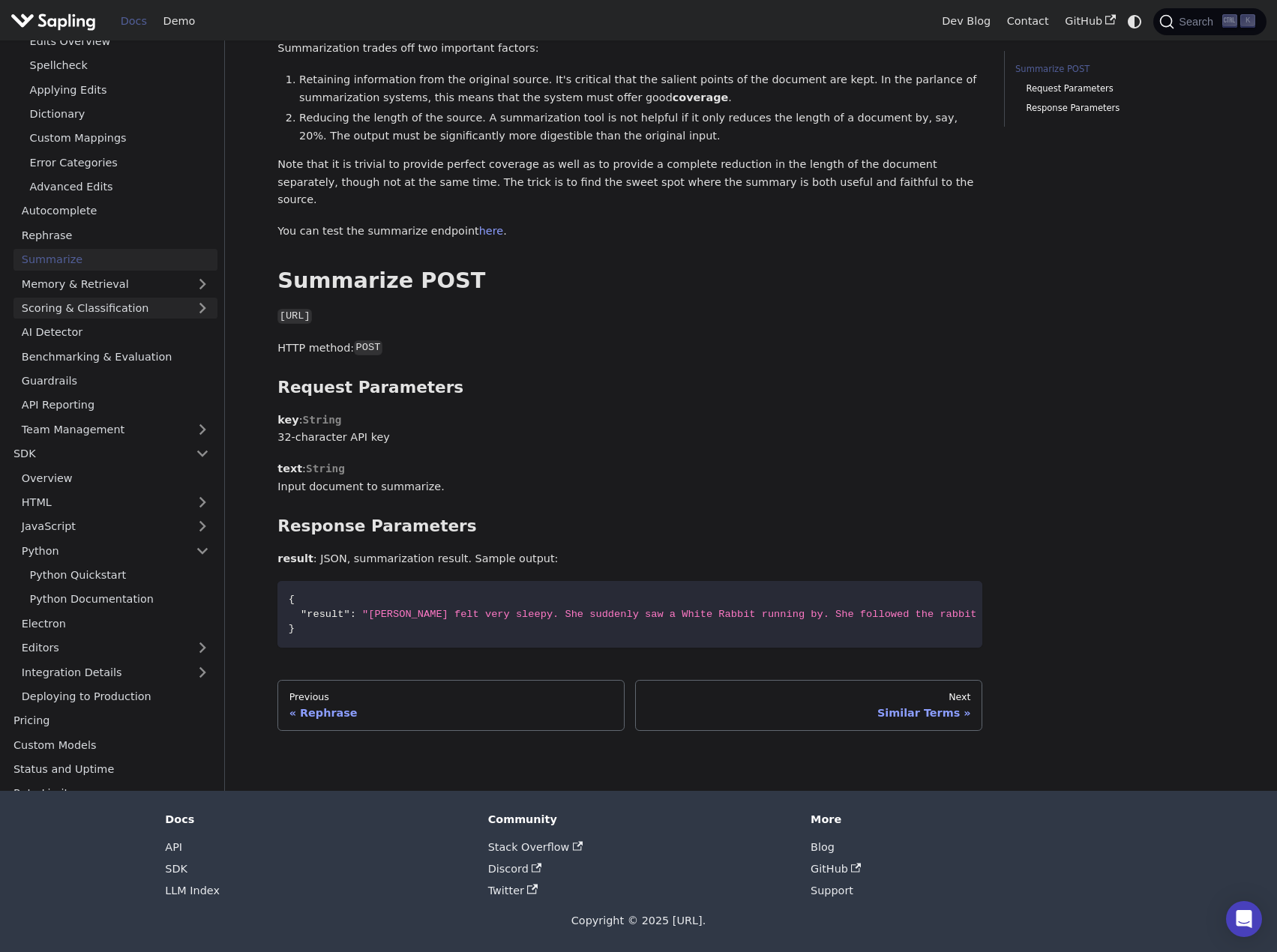
click at [159, 304] on link "Scoring & Classification" at bounding box center [115, 308] width 204 height 22
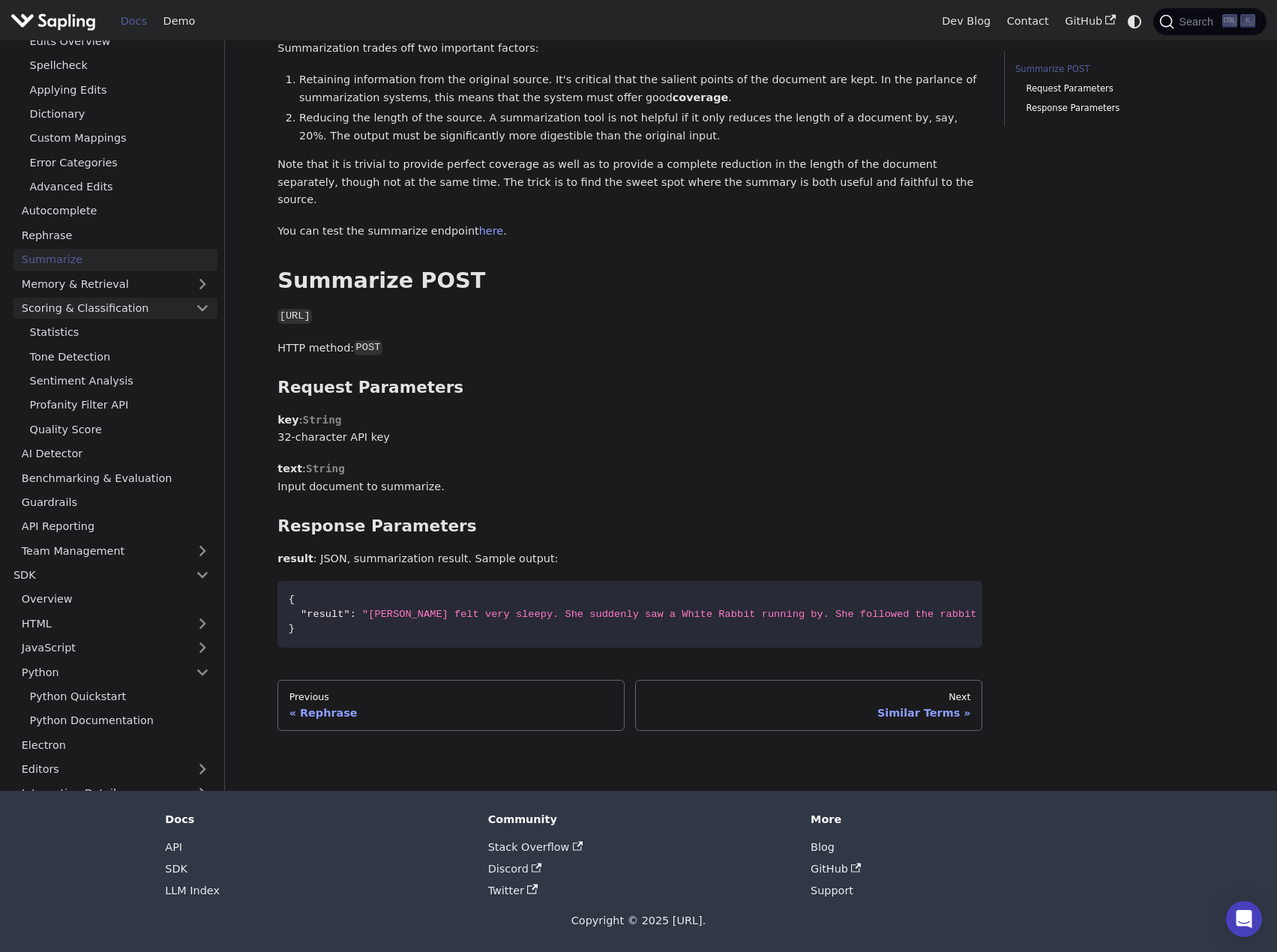
click at [159, 304] on link "Scoring & Classification" at bounding box center [115, 308] width 204 height 22
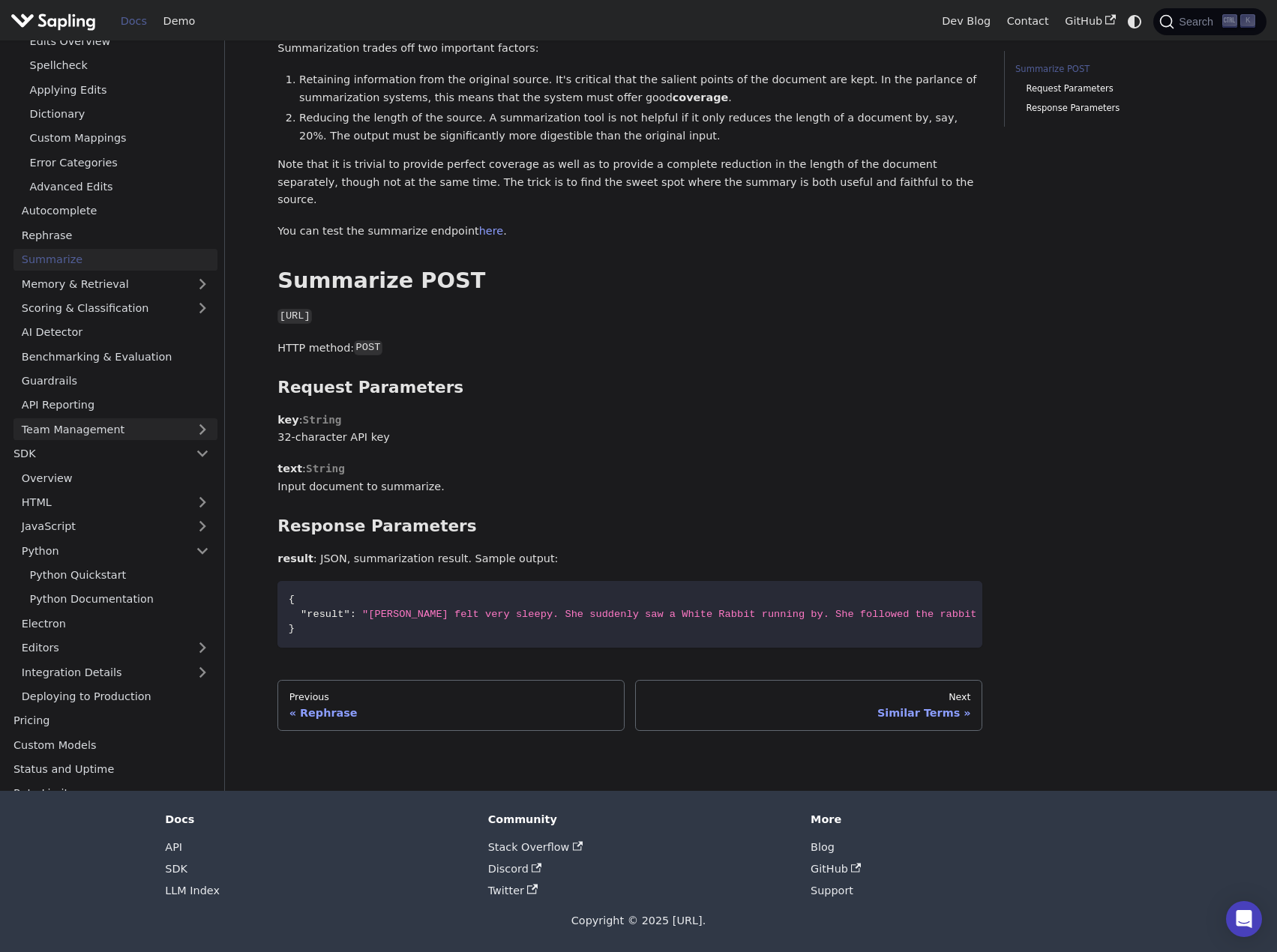
click at [113, 429] on link "Team Management" at bounding box center [115, 429] width 204 height 22
click at [160, 430] on link "Team Management" at bounding box center [115, 429] width 204 height 22
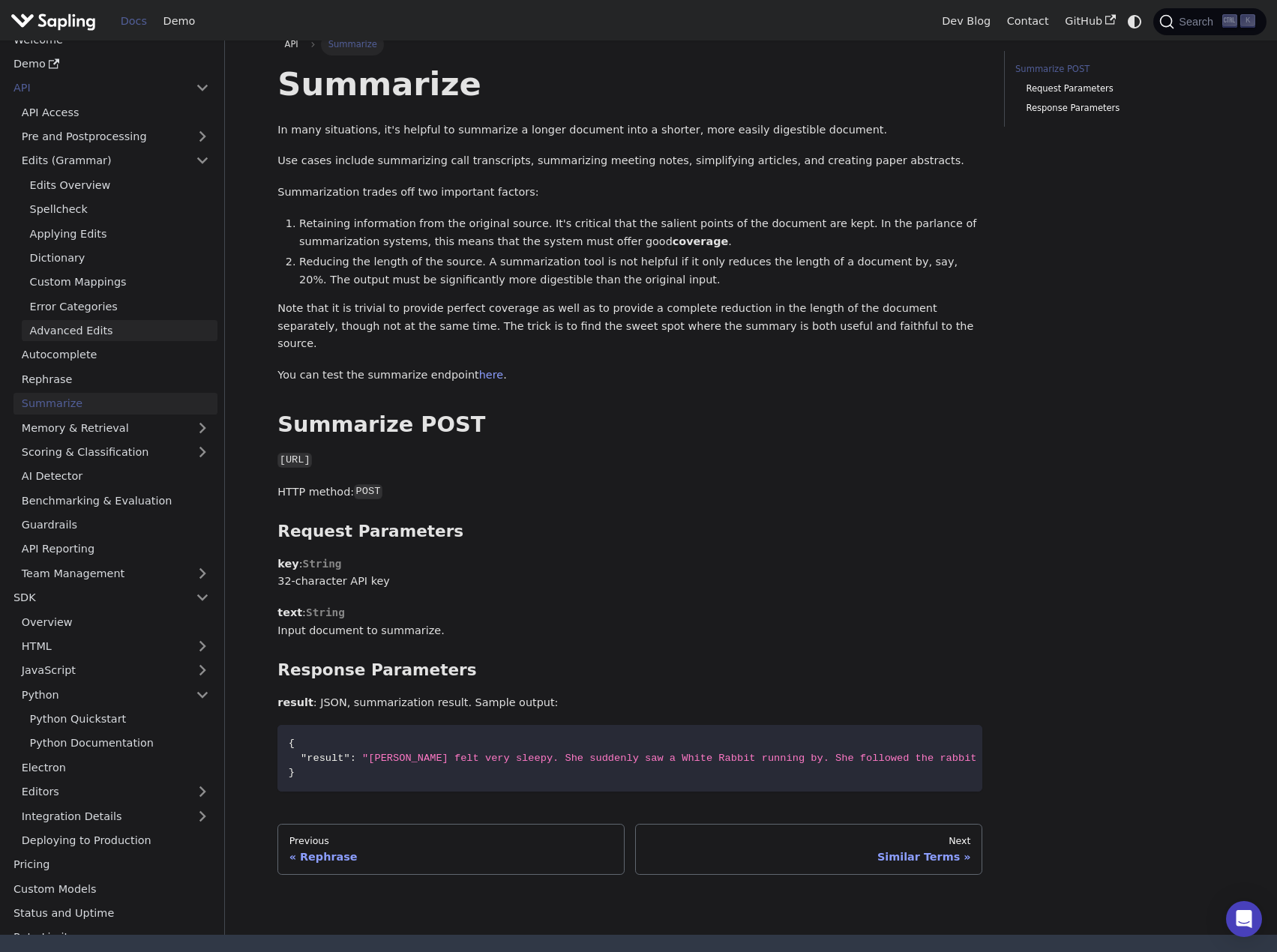
scroll to position [12, 0]
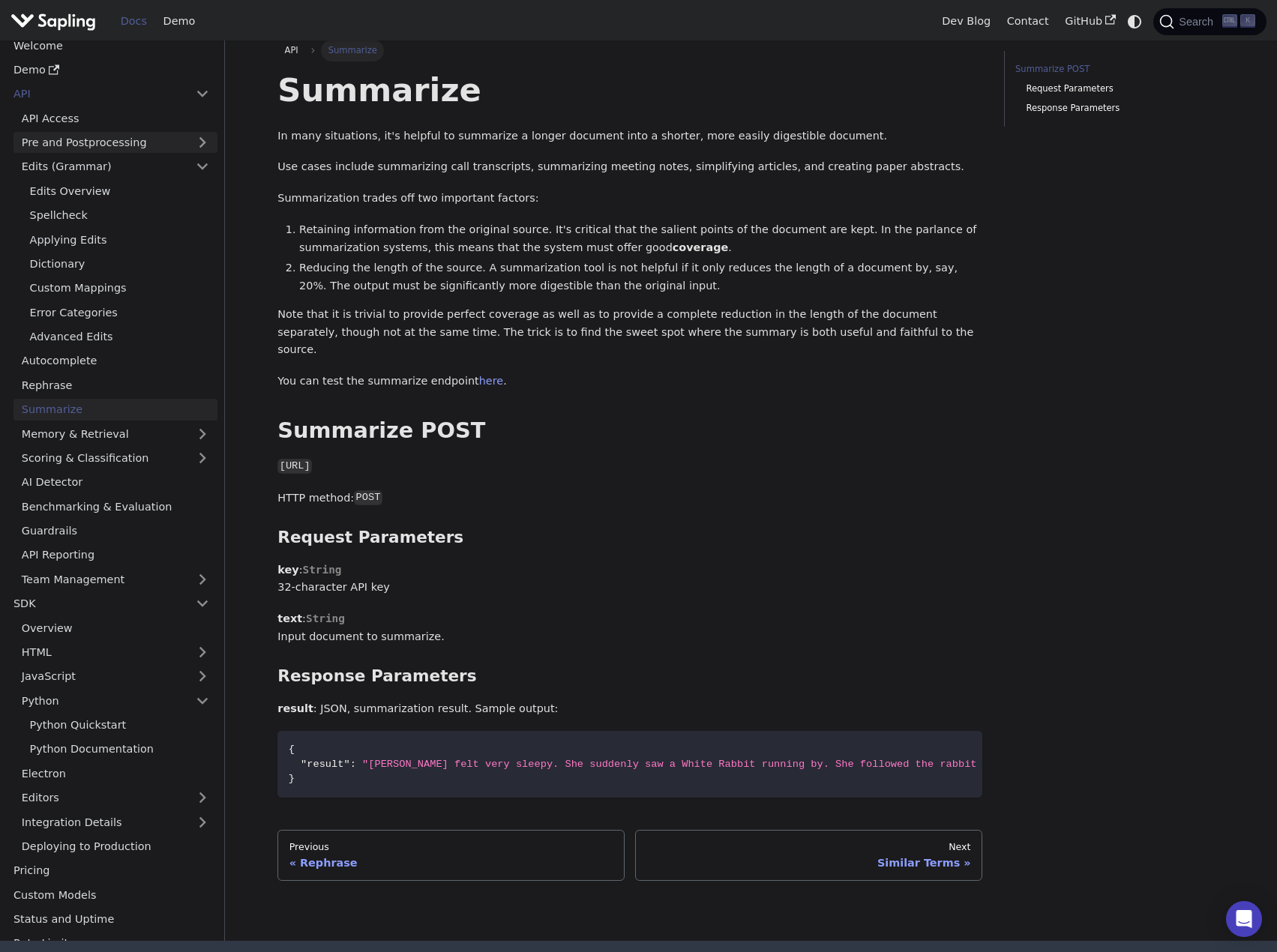
click at [185, 141] on link "Pre and Postprocessing" at bounding box center [115, 142] width 204 height 22
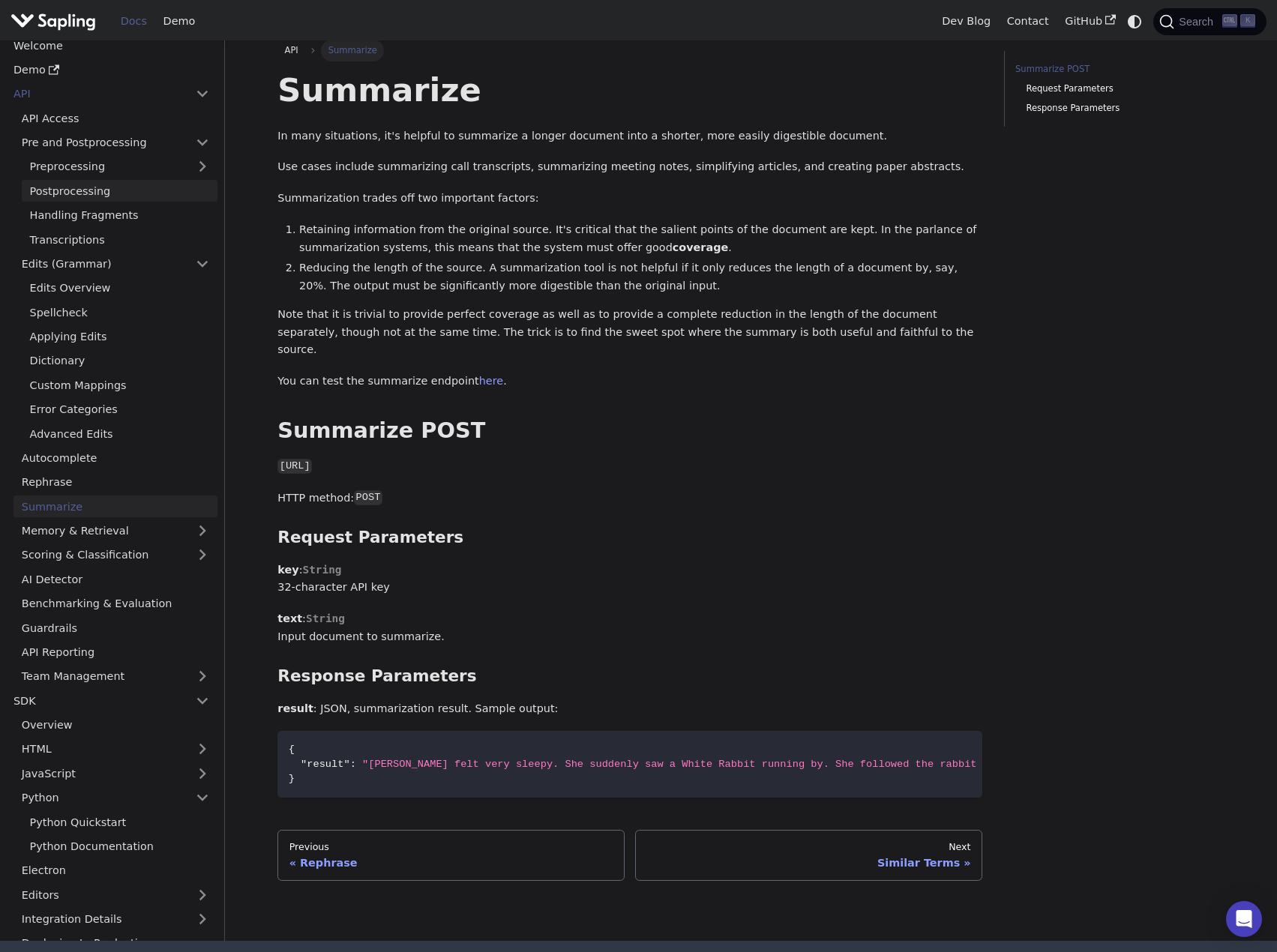
click at [150, 188] on link "Postprocessing" at bounding box center [120, 190] width 196 height 22
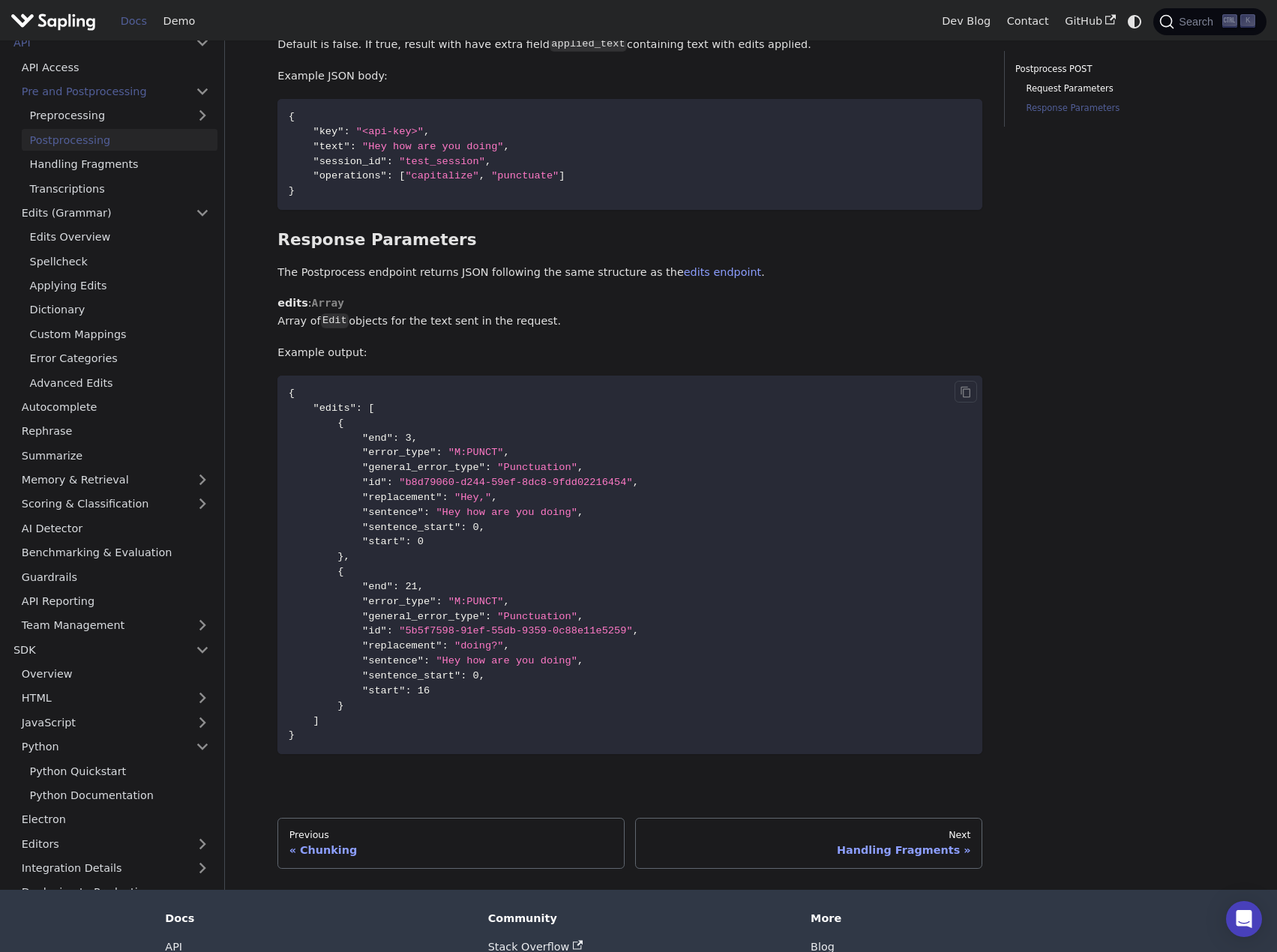
scroll to position [975, 0]
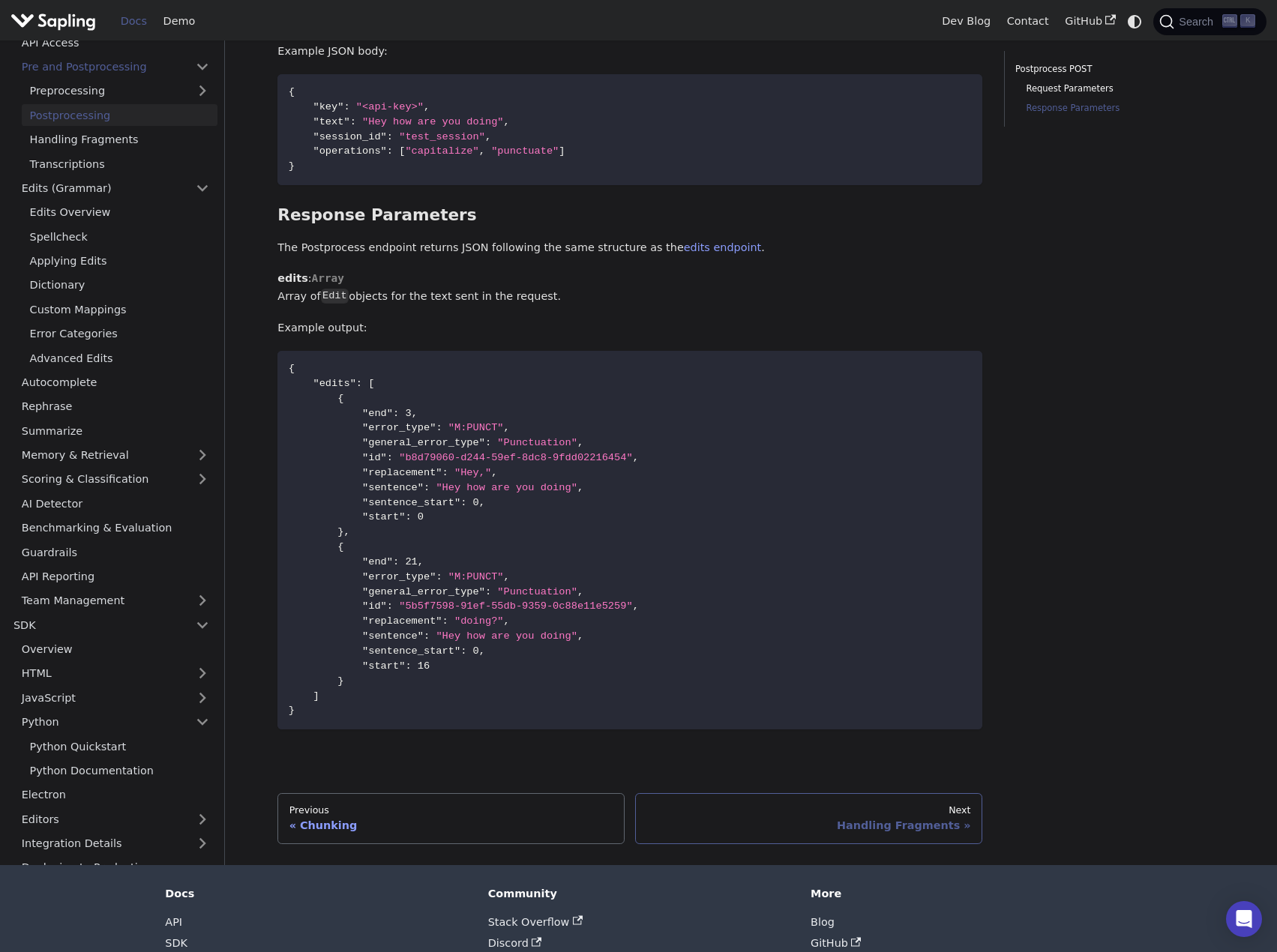
click at [753, 804] on div "Next" at bounding box center [809, 810] width 324 height 12
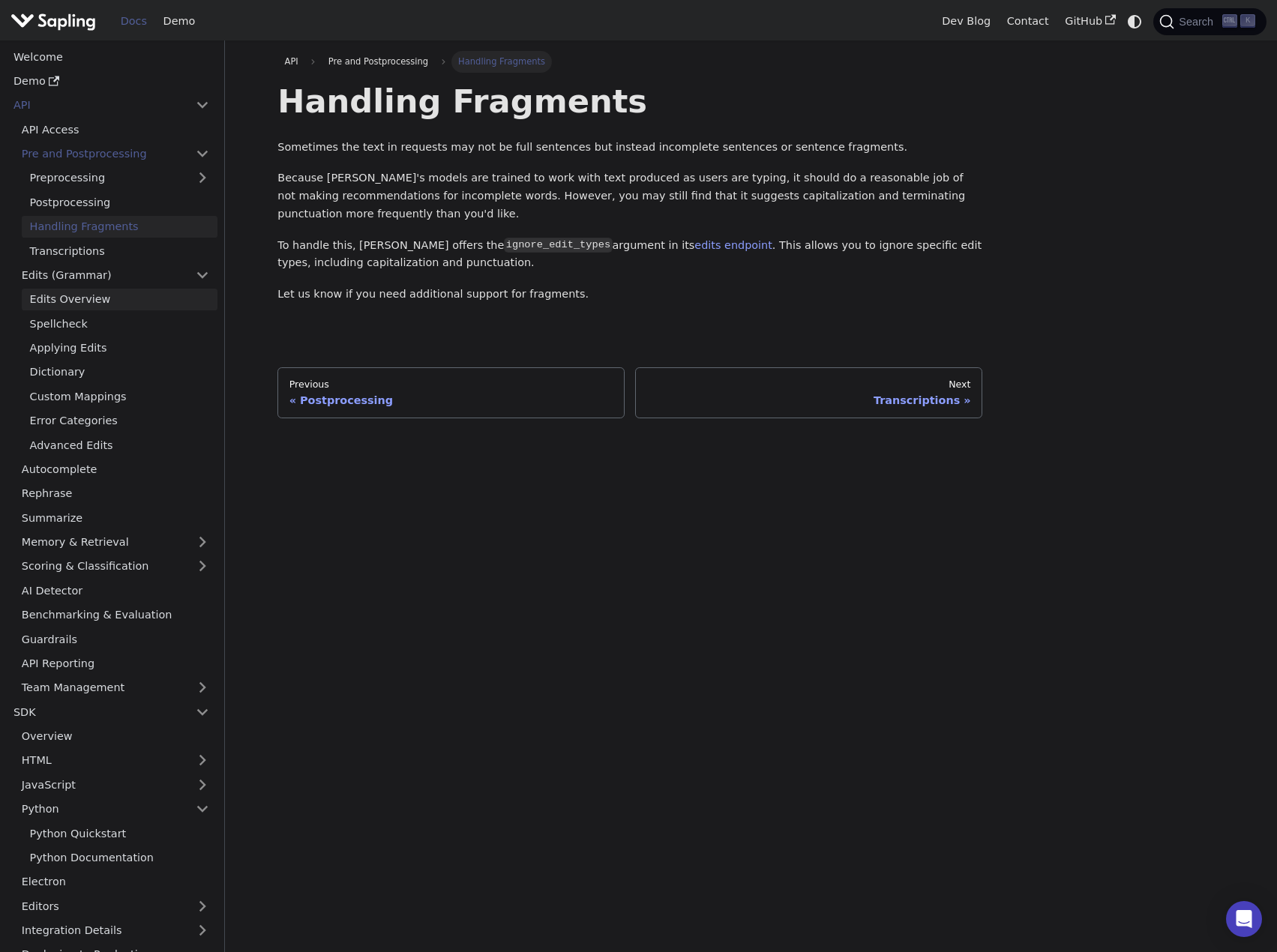
click at [107, 305] on link "Edits Overview" at bounding box center [120, 299] width 196 height 22
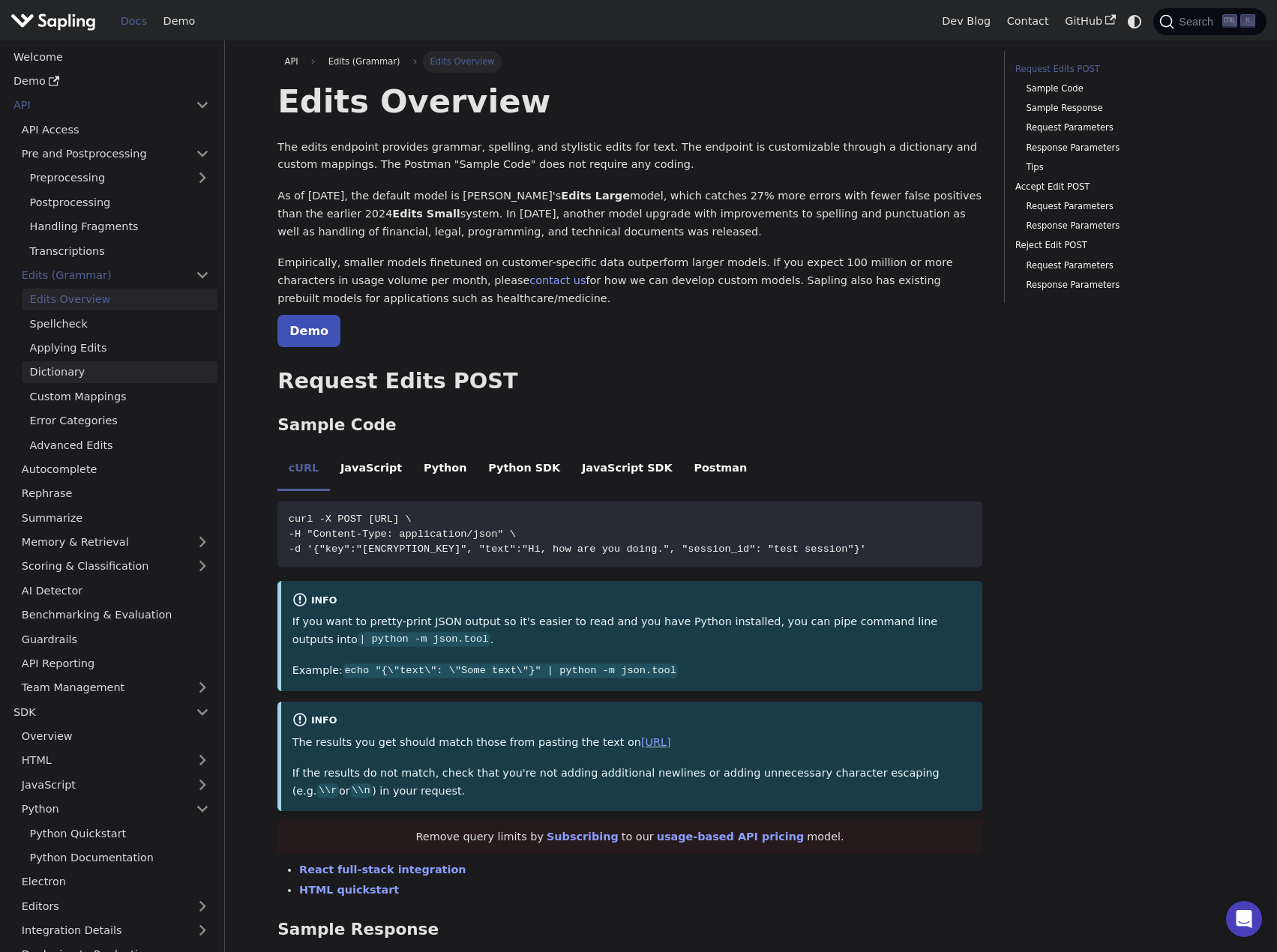
click at [84, 370] on link "Dictionary" at bounding box center [120, 372] width 196 height 22
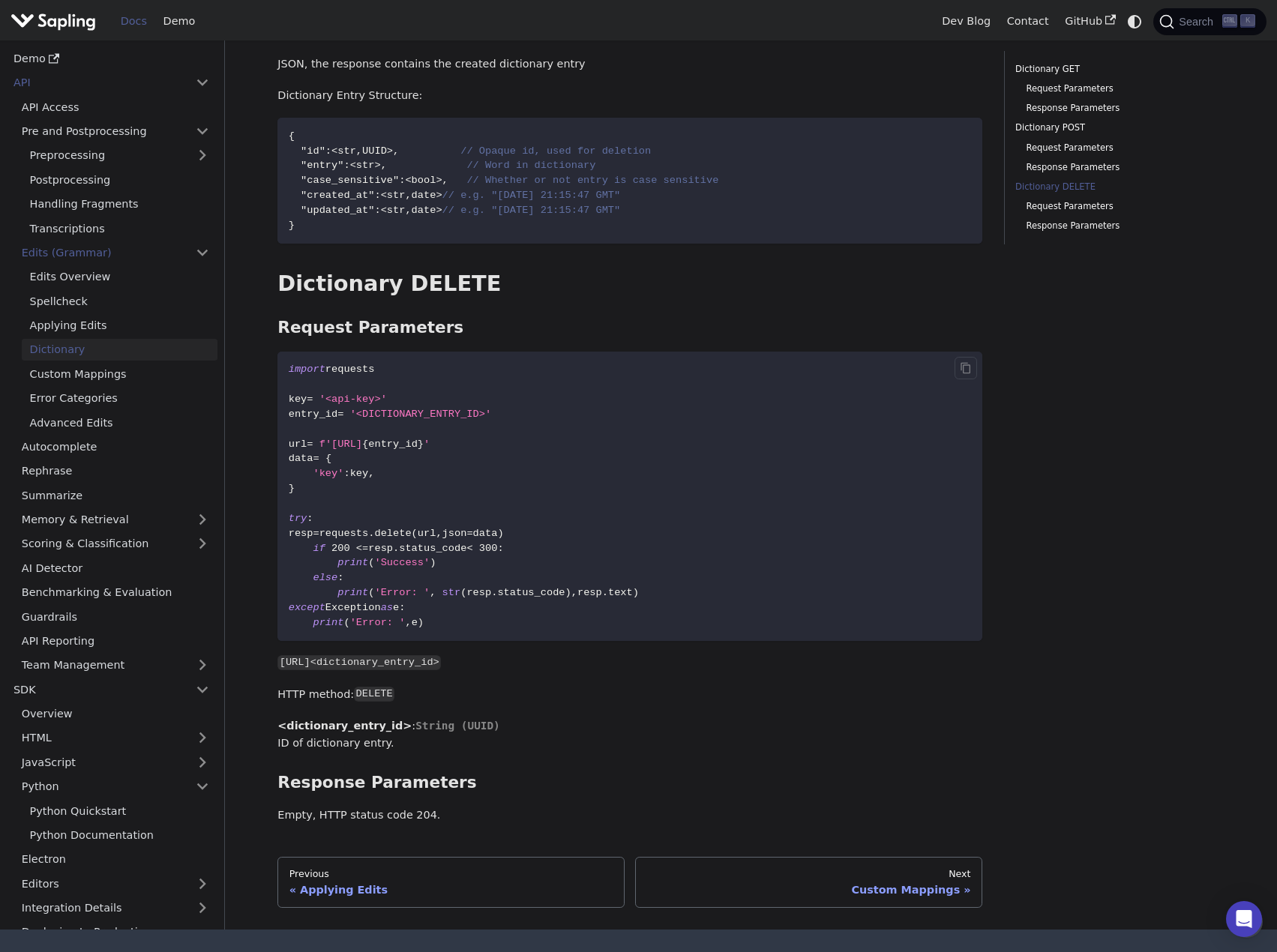
scroll to position [1483, 0]
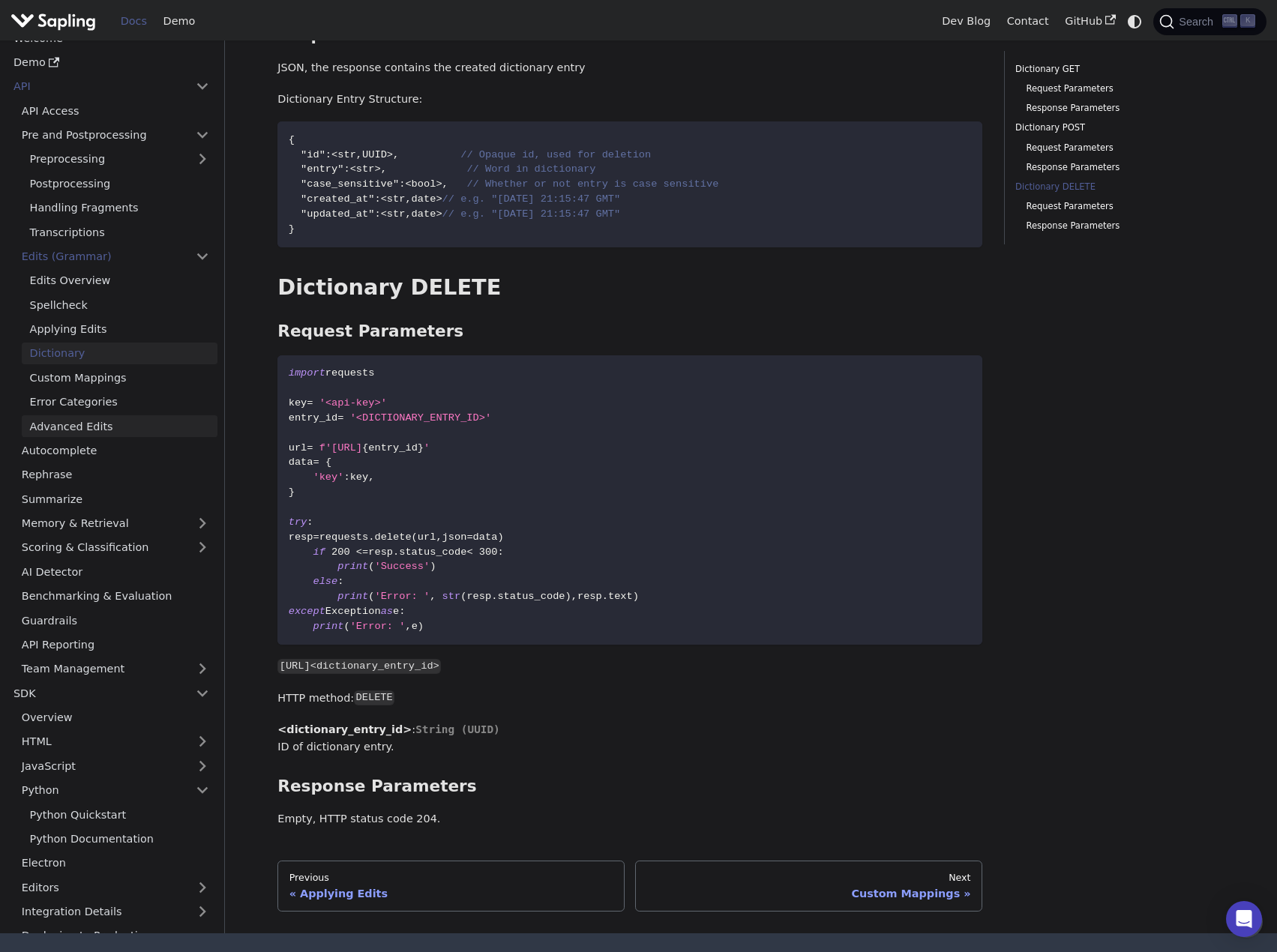
click at [51, 429] on link "Advanced Edits" at bounding box center [120, 426] width 196 height 22
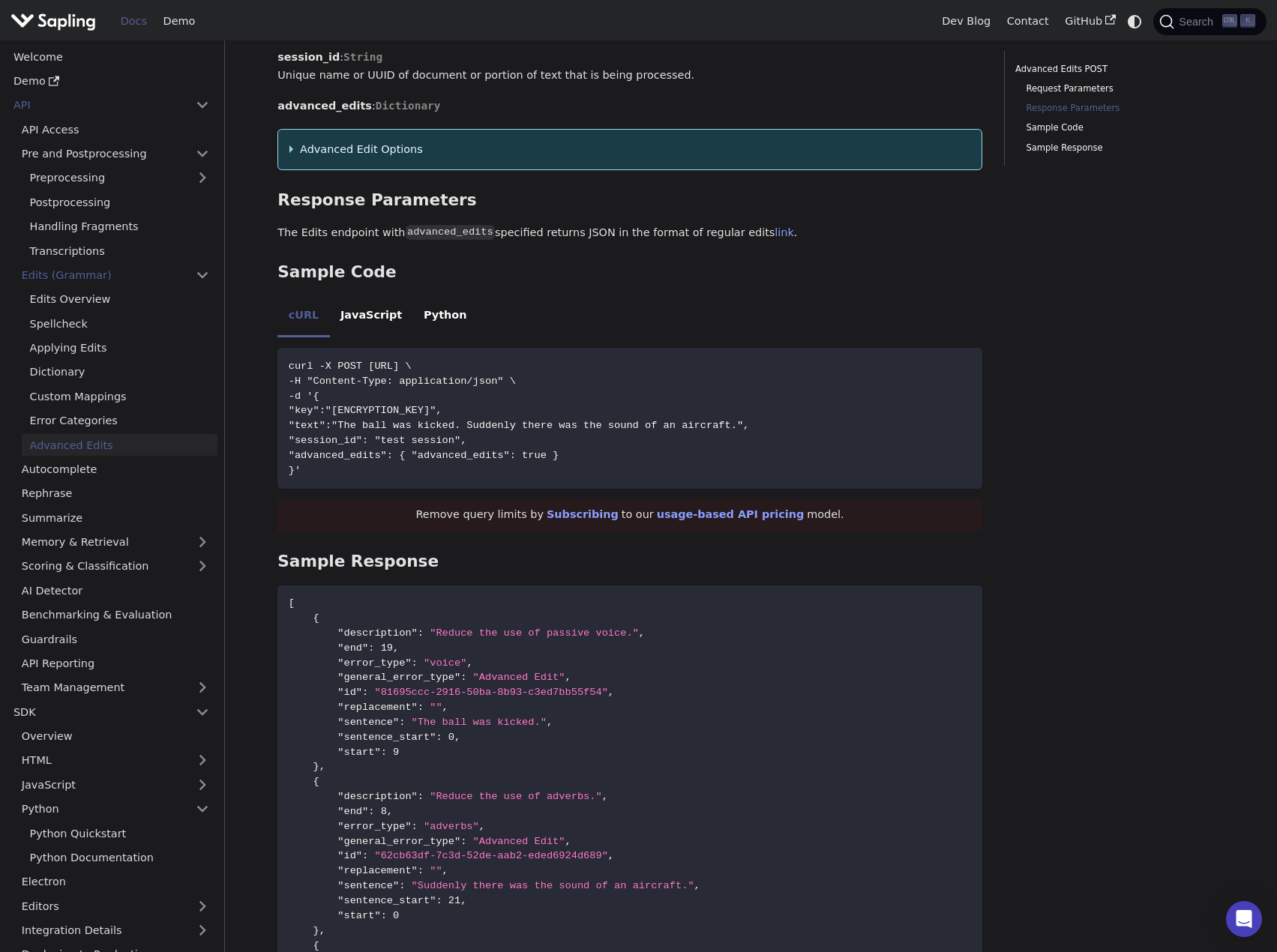
scroll to position [1574, 0]
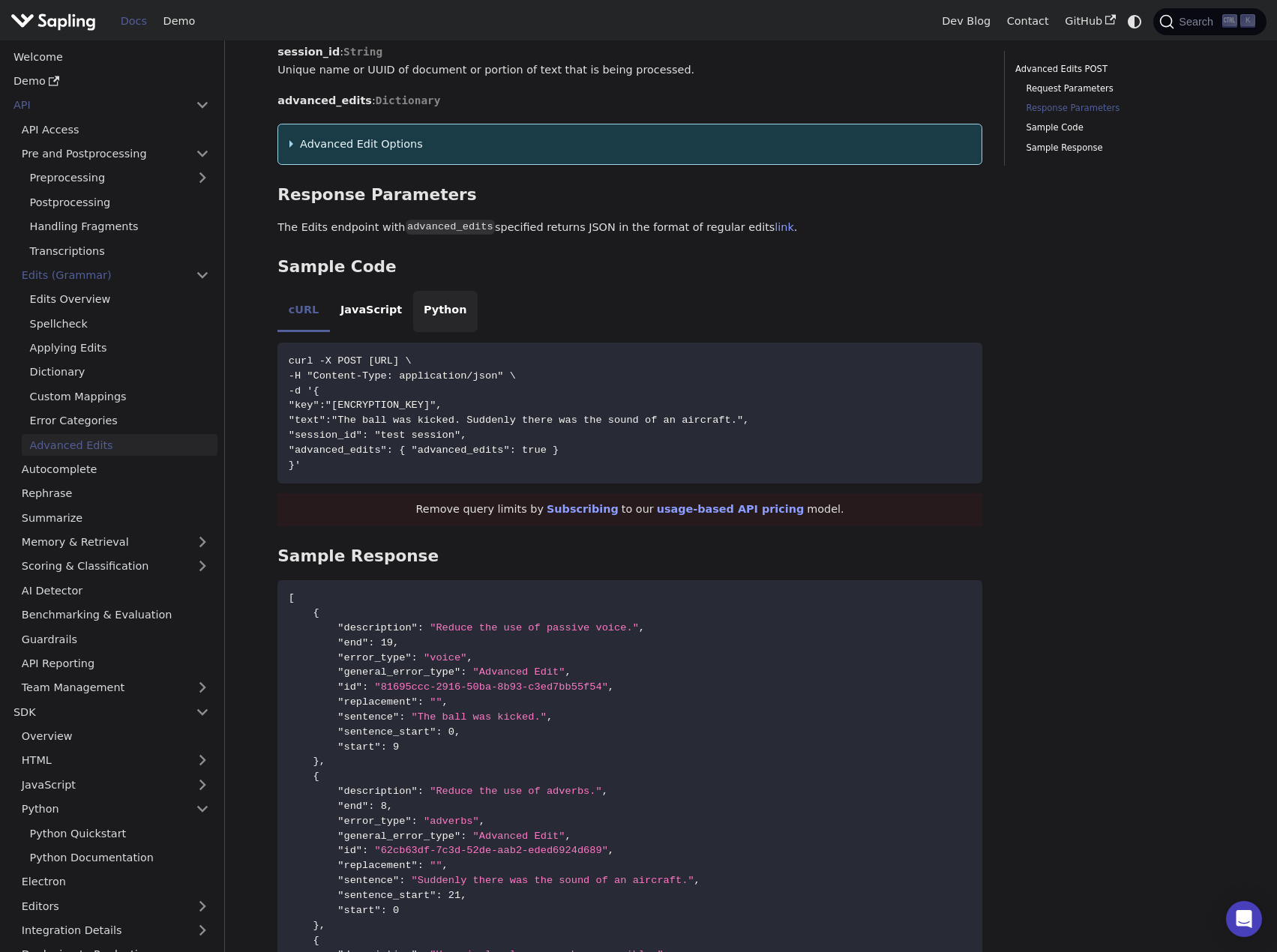
click at [429, 319] on li "Python" at bounding box center [445, 312] width 64 height 42
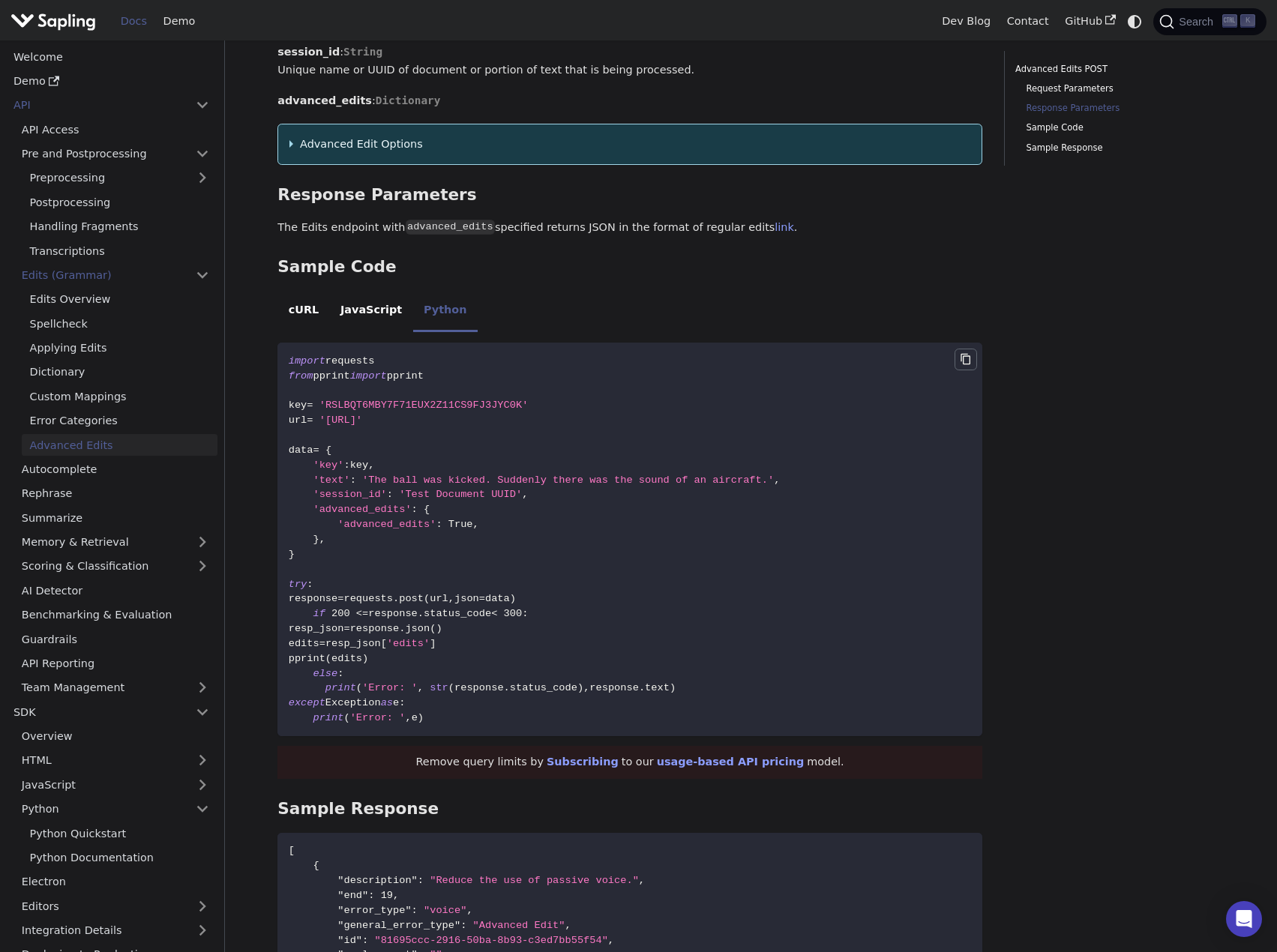
click at [967, 365] on icon "Copy code to clipboard" at bounding box center [966, 359] width 12 height 12
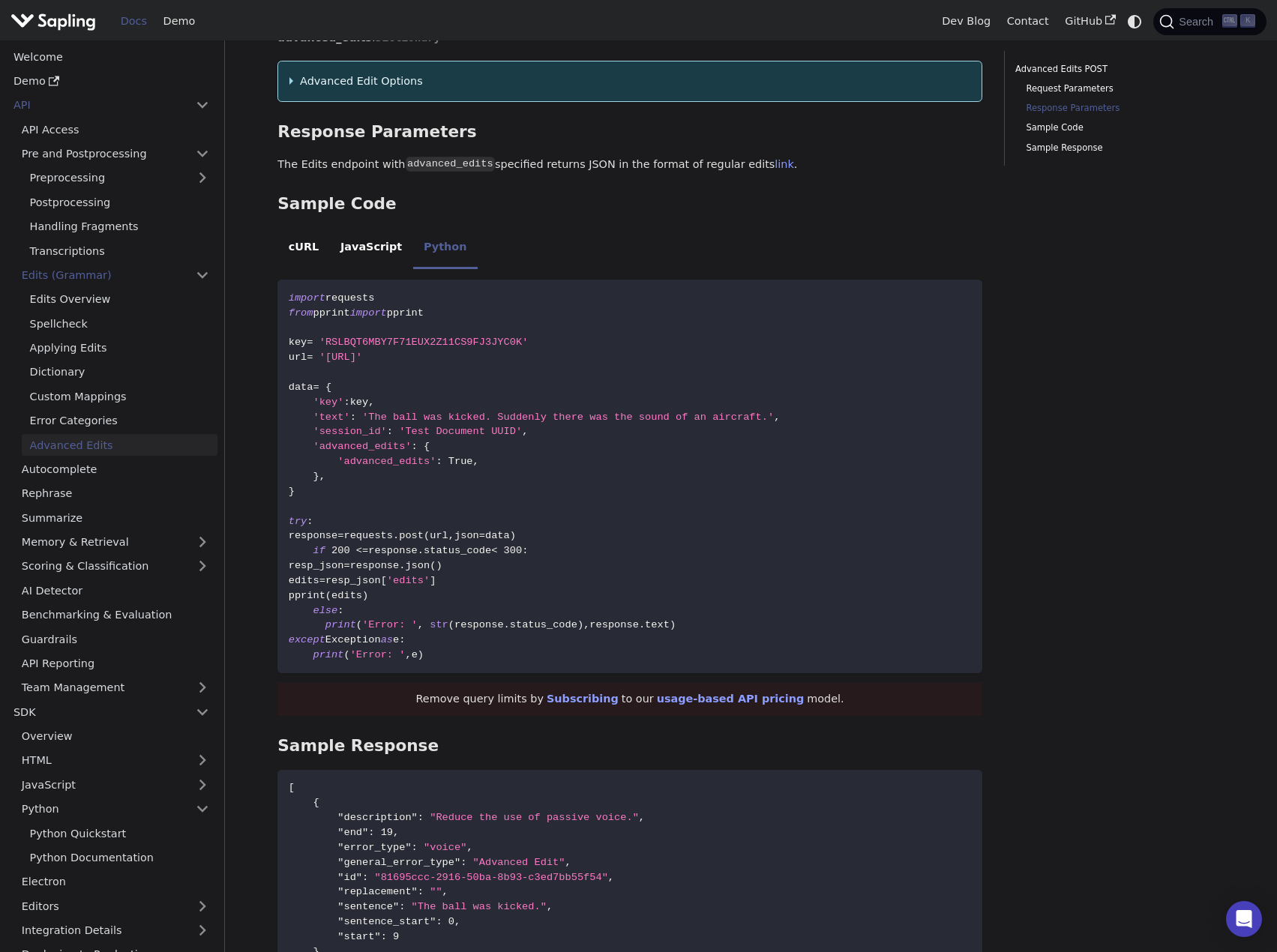
scroll to position [1724, 0]
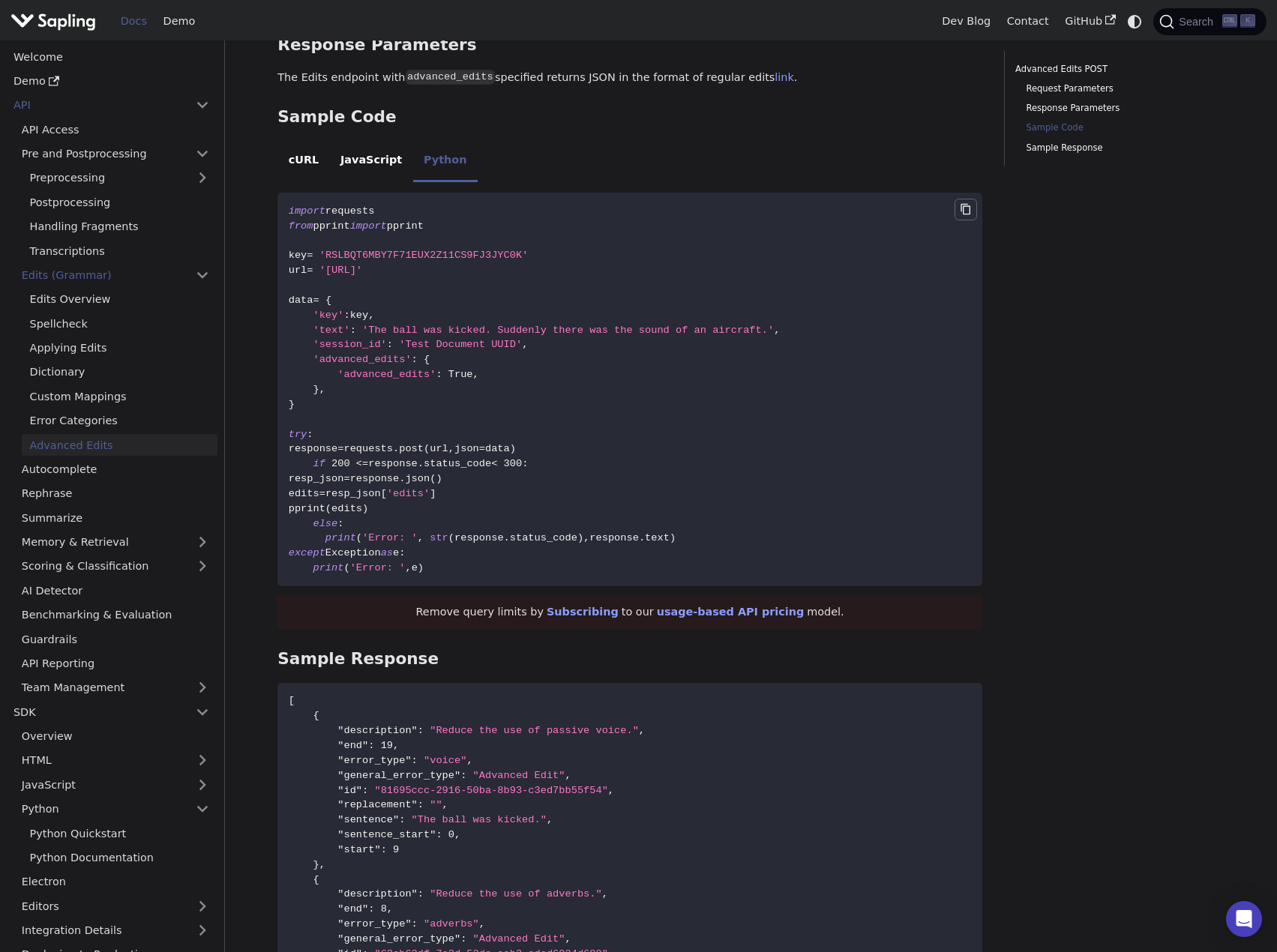
click at [971, 215] on icon "Copy code to clipboard" at bounding box center [966, 209] width 12 height 12
drag, startPoint x: 920, startPoint y: 237, endPoint x: 927, endPoint y: 232, distance: 8.6
click at [921, 236] on code "import requests from pprint import pprint key = 'RSLBQT6MBY7F71EUX2Z11CS9FJ3JYC…" at bounding box center [630, 390] width 705 height 394
click at [960, 213] on icon "Copy code to clipboard" at bounding box center [966, 209] width 12 height 12
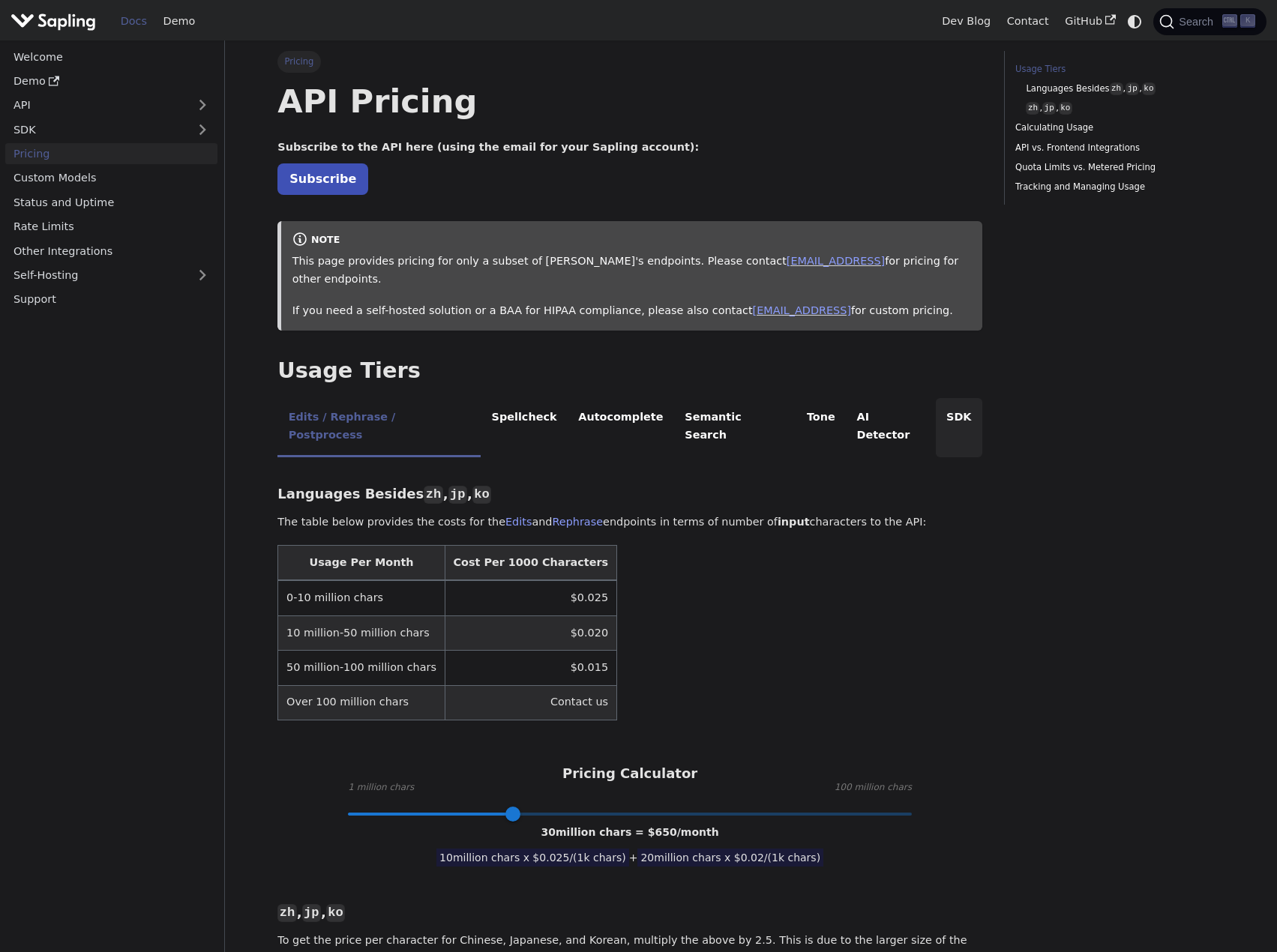
click at [936, 403] on li "SDK" at bounding box center [959, 427] width 46 height 60
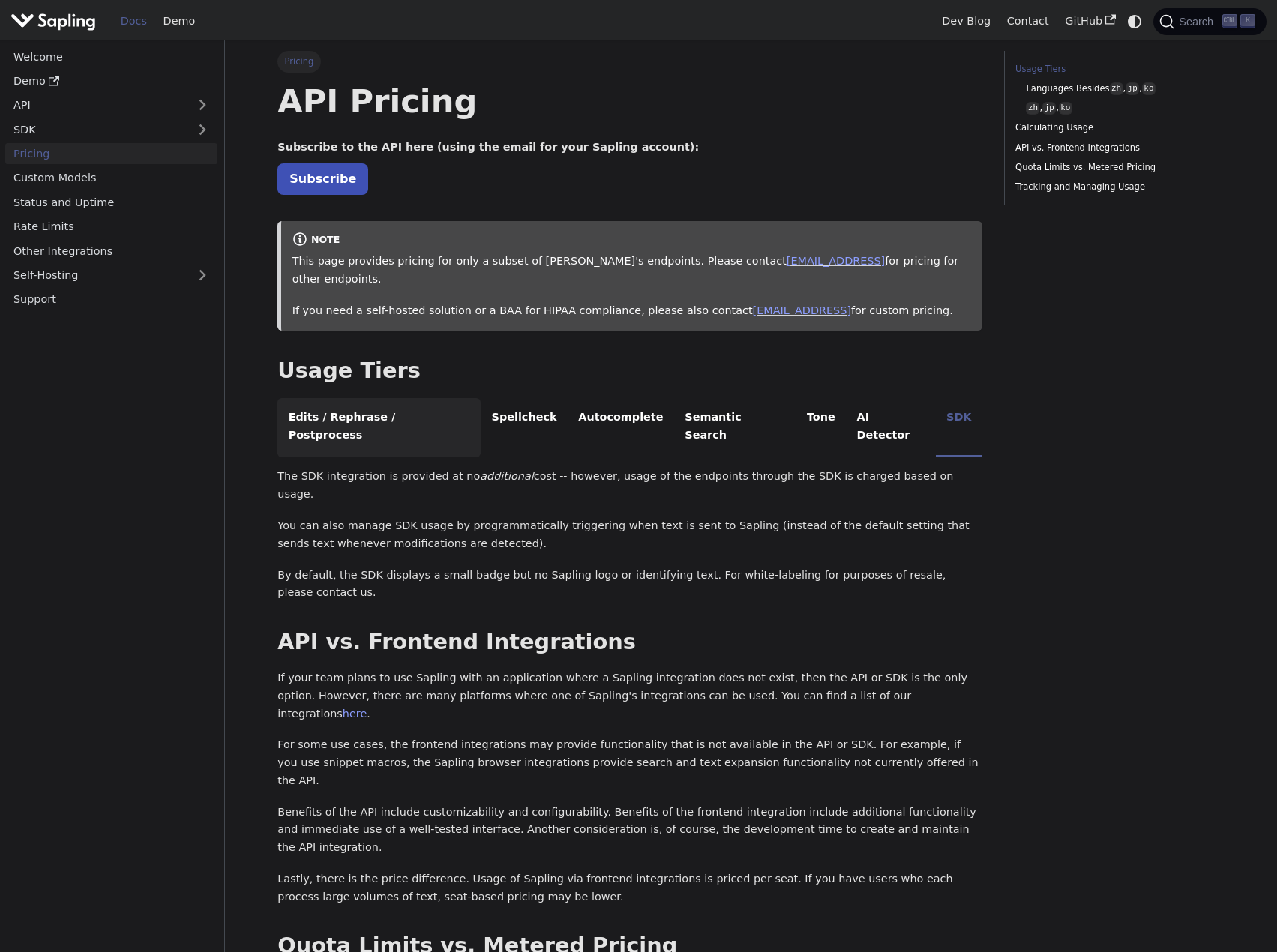
click at [379, 398] on li "Edits / Rephrase / Postprocess" at bounding box center [380, 427] width 204 height 60
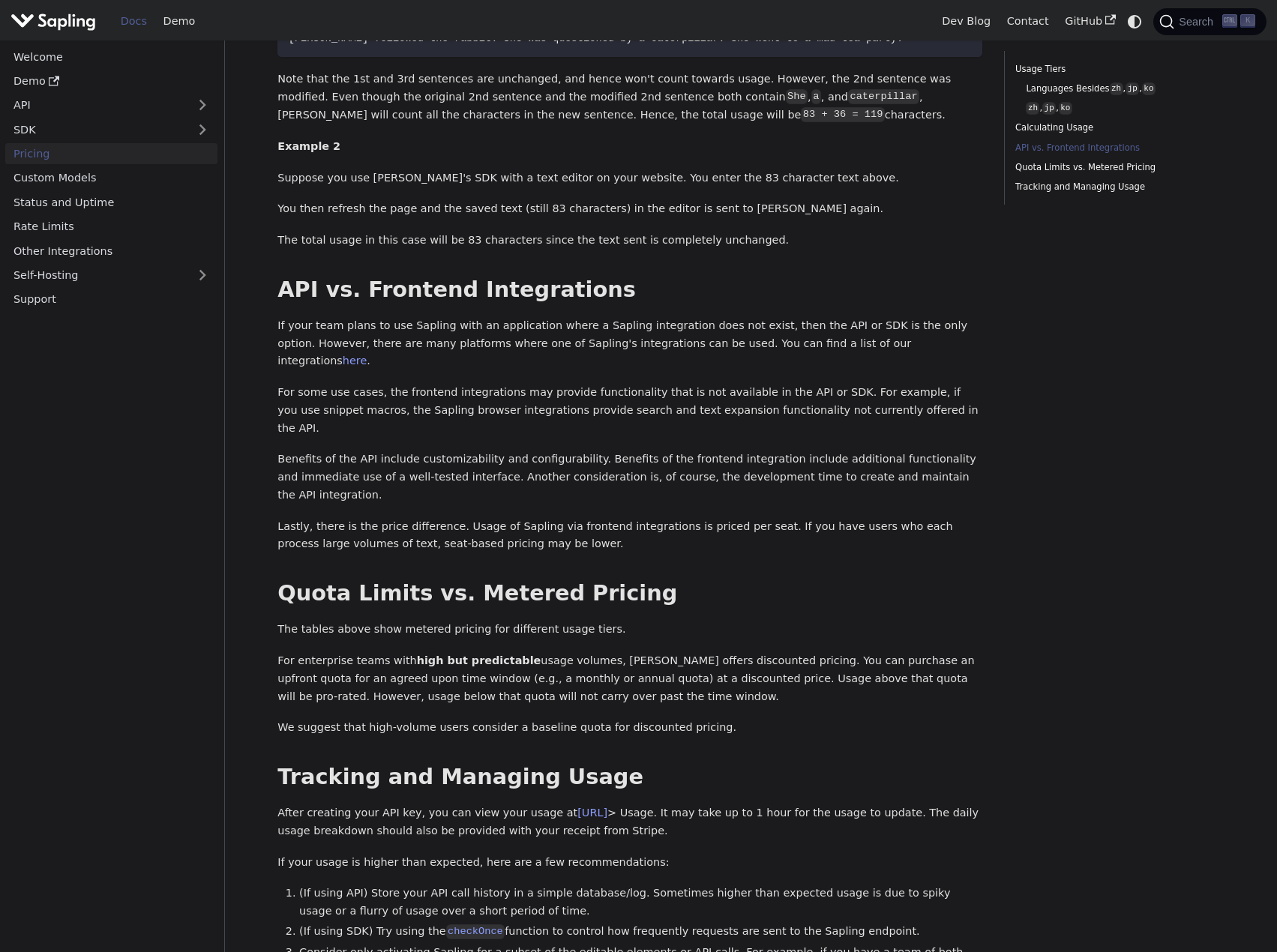
scroll to position [1720, 0]
